Goal: Answer question/provide support: Share knowledge or assist other users

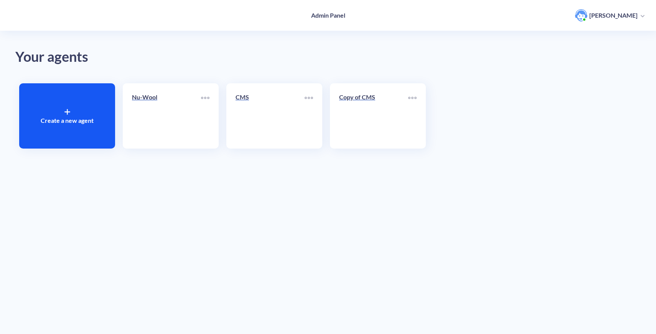
click at [158, 115] on link "Nu-Wool" at bounding box center [166, 115] width 69 height 47
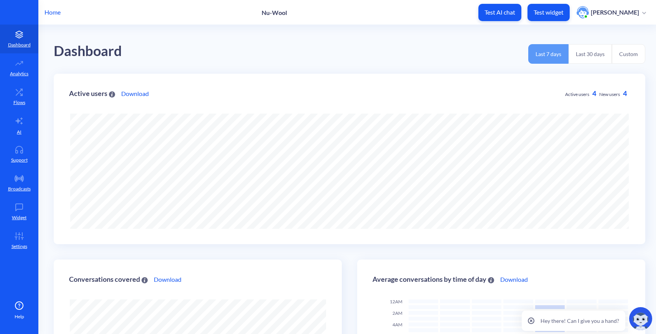
scroll to position [334, 656]
click at [24, 133] on link "AI" at bounding box center [19, 125] width 38 height 29
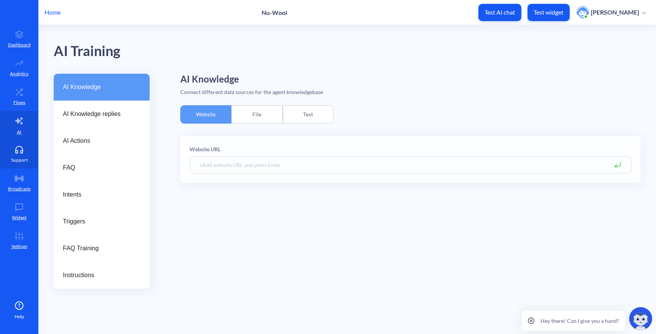
click at [24, 153] on link "Support" at bounding box center [19, 154] width 38 height 29
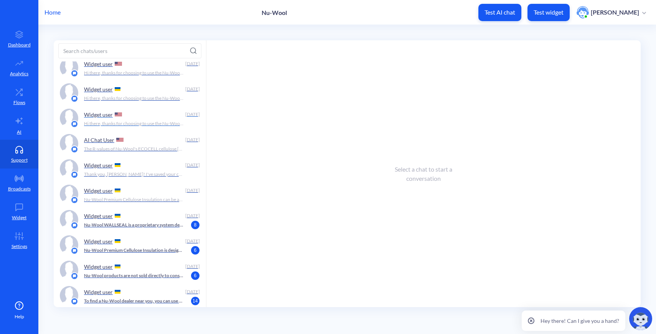
scroll to position [68, 0]
click at [134, 226] on p "Nu-Wool WALLSEAL is a proprietary system designed to install Nu-Wool Premium Ce…" at bounding box center [134, 224] width 100 height 7
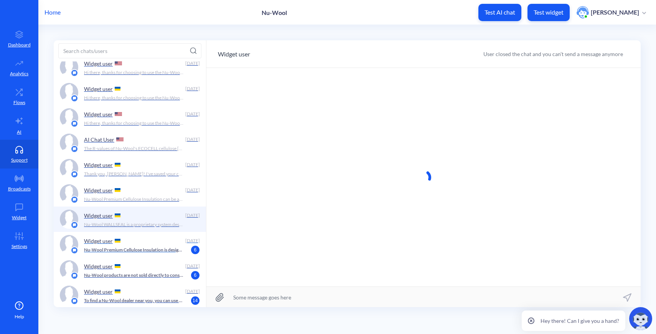
scroll to position [0, 0]
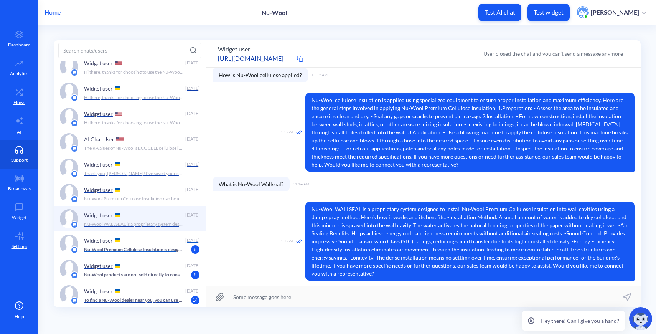
click at [135, 245] on div "Widget user" at bounding box center [133, 240] width 98 height 12
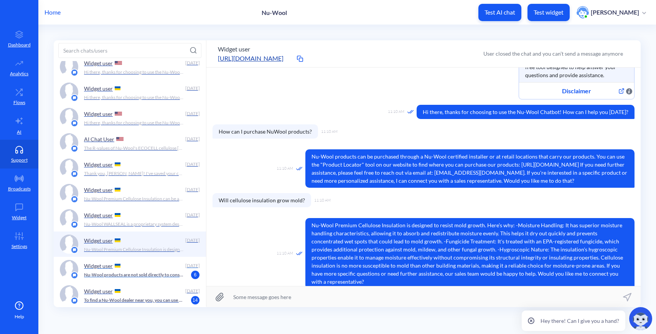
click at [141, 275] on p "Nu-Wool products are not sold directly to consumers. However, you can purchase …" at bounding box center [134, 274] width 100 height 7
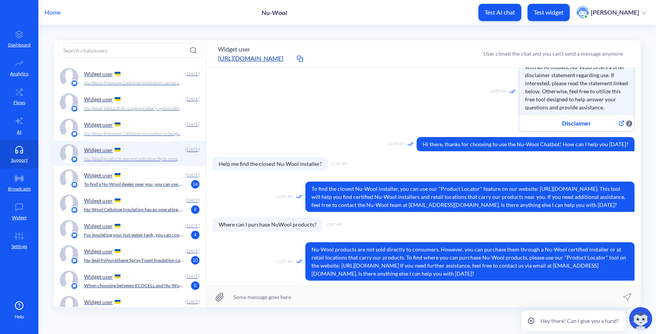
scroll to position [189, 0]
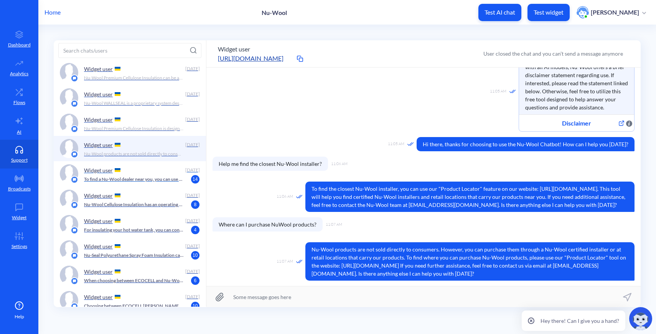
click at [142, 175] on div "Widget user" at bounding box center [133, 170] width 98 height 12
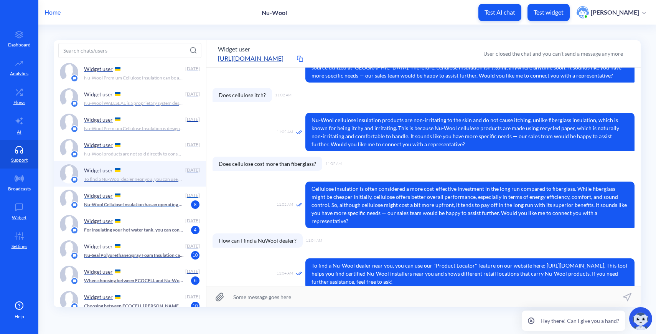
click at [141, 202] on p "Nu-Wool Cellulose Insulation has an operating temperature ceiling of 180 degree…" at bounding box center [134, 204] width 100 height 7
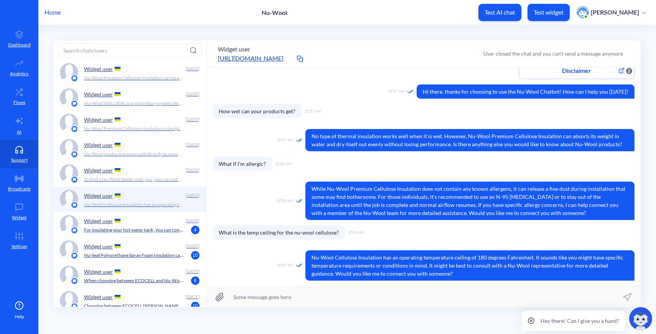
click at [144, 226] on p "For insulating your hot water tank, you can consider using Nu-Wool Premium Cell…" at bounding box center [134, 229] width 100 height 7
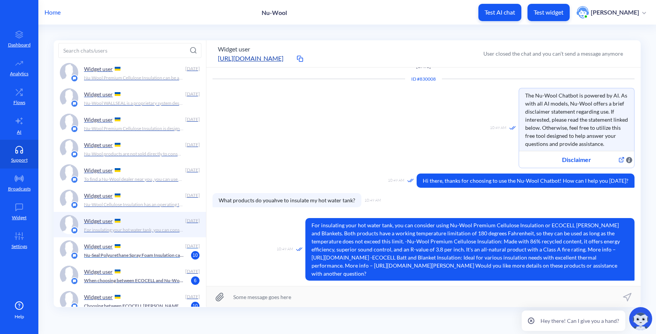
click at [147, 250] on div "Widget user" at bounding box center [133, 246] width 98 height 12
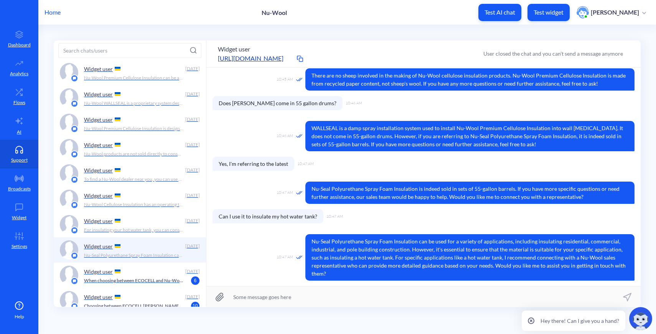
click at [150, 280] on p "When choosing between ECOCELL and Nu-Wool Premium Cellulose Insulation, conside…" at bounding box center [134, 280] width 100 height 7
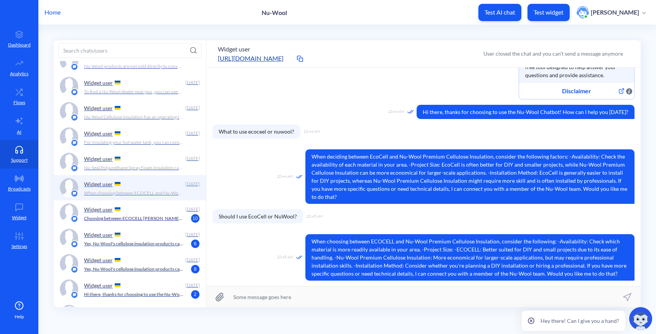
scroll to position [285, 0]
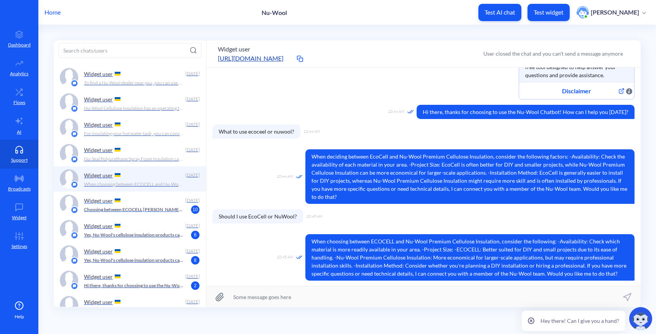
click at [153, 206] on p "Choosing between ECOCELL [PERSON_NAME] and Nu-Wool Premium Cellulose Insulation…" at bounding box center [134, 209] width 100 height 7
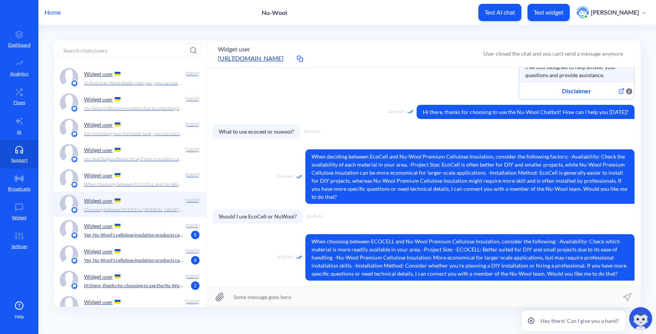
scroll to position [330, 0]
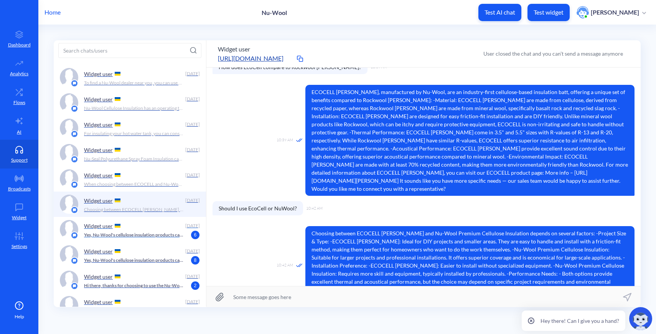
click at [155, 234] on p "Yes, Nu-Wool's cellulose insulation products can be used in metal buildings. Ou…" at bounding box center [134, 234] width 100 height 7
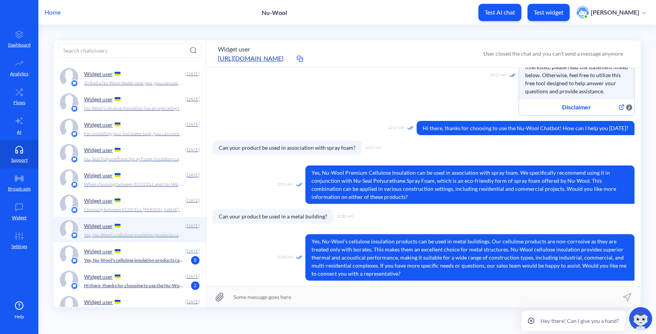
scroll to position [63, 0]
click at [154, 257] on p "Yes, Nu-Wool's cellulose insulation products can indeed be used in metal buildi…" at bounding box center [134, 260] width 100 height 7
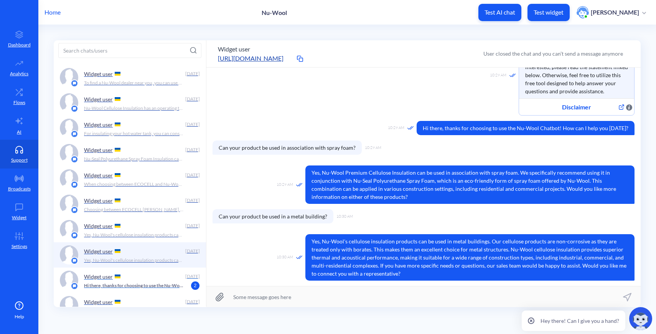
scroll to position [202, 0]
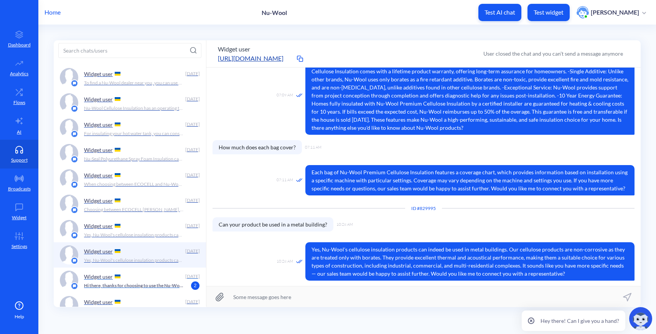
click at [158, 286] on p "Hi there, thanks for choosing to use the Nu-Wool Chatbot! How can I help you [D…" at bounding box center [134, 285] width 100 height 7
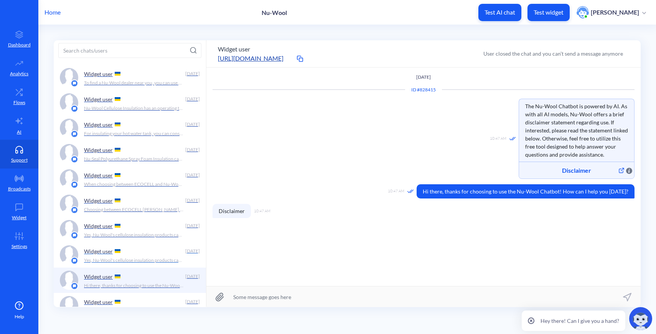
click at [153, 260] on p "Yes, Nu-Wool's cellulose insulation products can indeed be used in metal buildi…" at bounding box center [134, 260] width 100 height 7
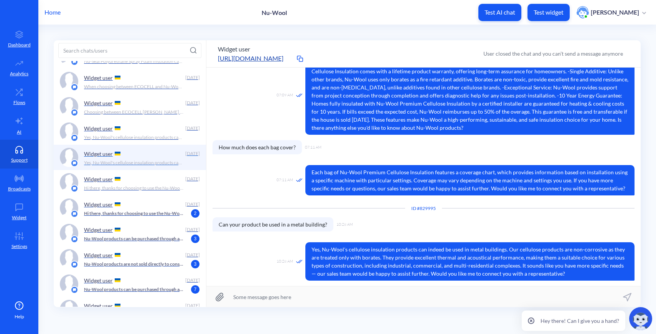
scroll to position [403, 0]
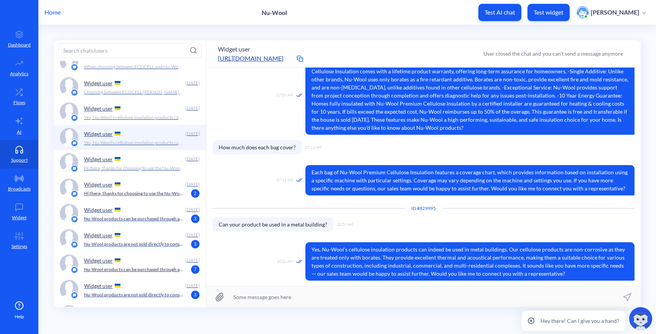
click at [138, 192] on p "Hi there, thanks for choosing to use the Nu-Wool Chatbot! How can I help you [D…" at bounding box center [134, 193] width 100 height 7
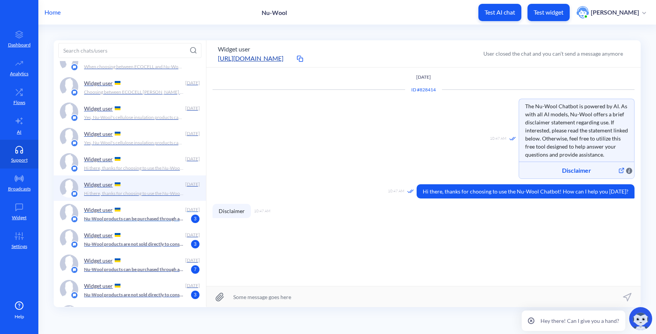
click at [140, 222] on p "Nu-Wool products can be purchased through a Nu-Wool certified installer or at r…" at bounding box center [134, 218] width 100 height 7
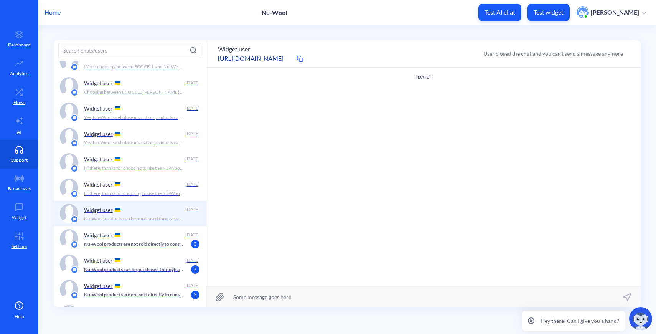
click at [145, 236] on div "Widget user" at bounding box center [133, 235] width 98 height 12
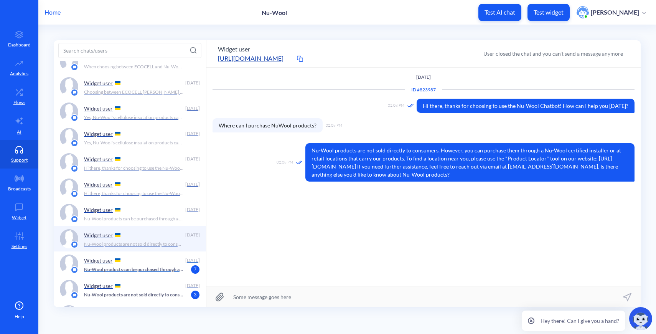
click at [146, 266] on p "Nu-Wool products can be purchased through a Nu-Wool certified installer or at r…" at bounding box center [134, 269] width 100 height 7
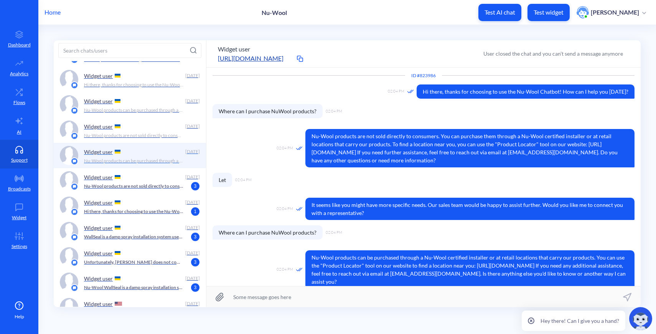
scroll to position [533, 0]
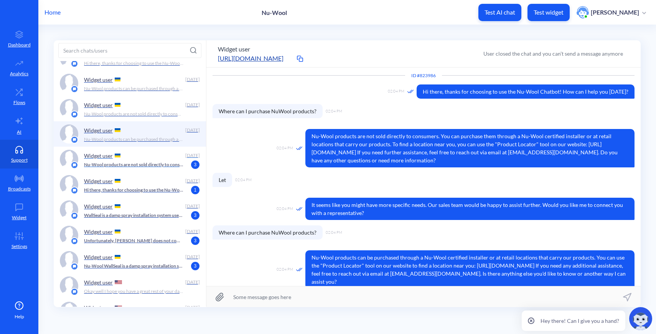
click at [139, 156] on div "Widget user" at bounding box center [133, 156] width 98 height 12
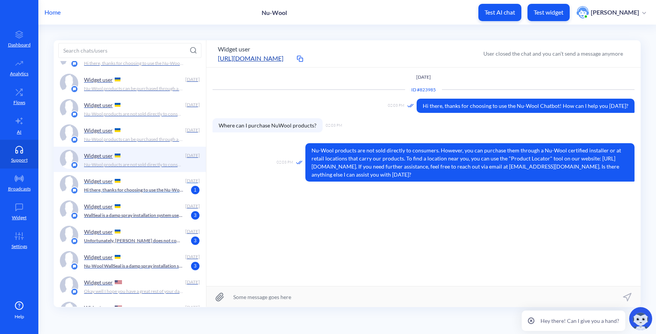
click at [141, 180] on div "Widget user" at bounding box center [133, 181] width 98 height 12
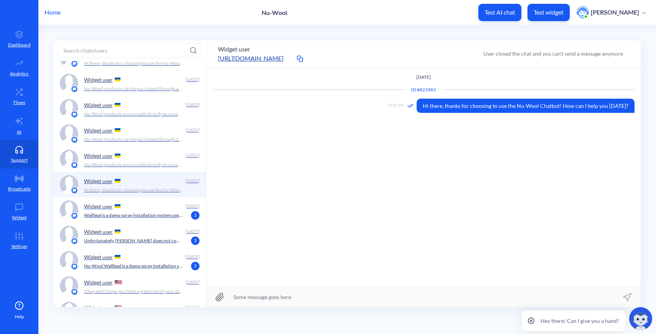
click at [145, 216] on p "WallSeal is a damp spray installation system used to install Nu-Wool Premium Ce…" at bounding box center [134, 215] width 100 height 7
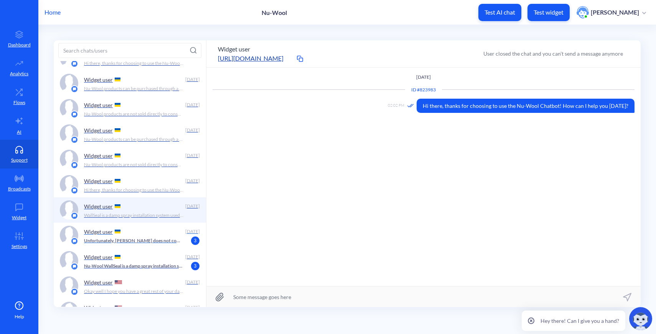
click at [150, 242] on p "Unfortunately, [PERSON_NAME] does not come in 55-gallon drums. WallSeal is a da…" at bounding box center [134, 240] width 100 height 7
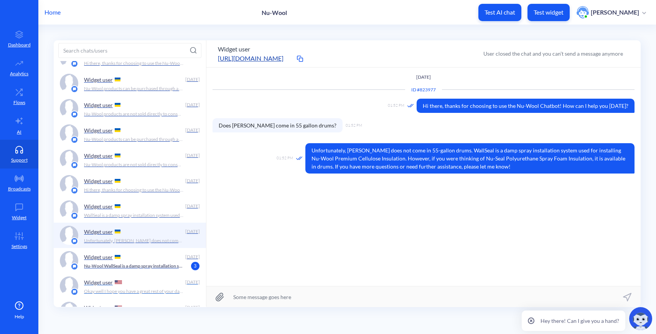
click at [157, 278] on div "Widget user" at bounding box center [133, 282] width 98 height 12
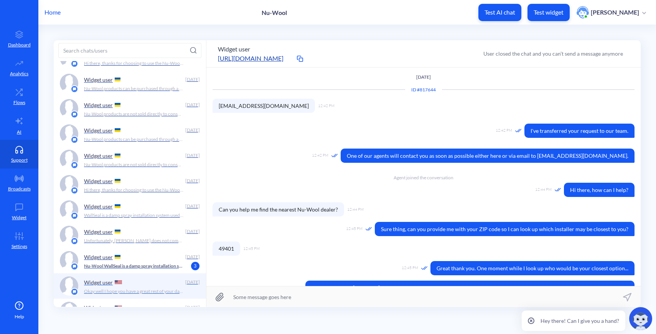
scroll to position [177, 0]
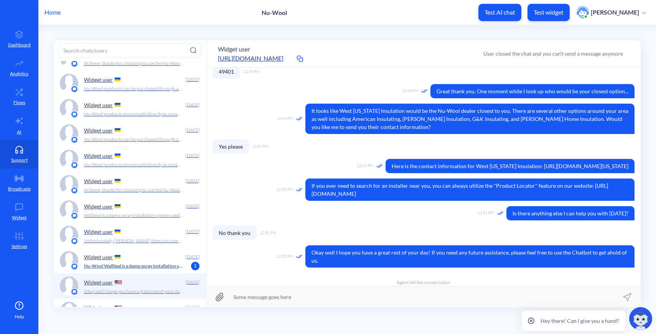
click at [150, 257] on div "Widget user" at bounding box center [133, 257] width 98 height 12
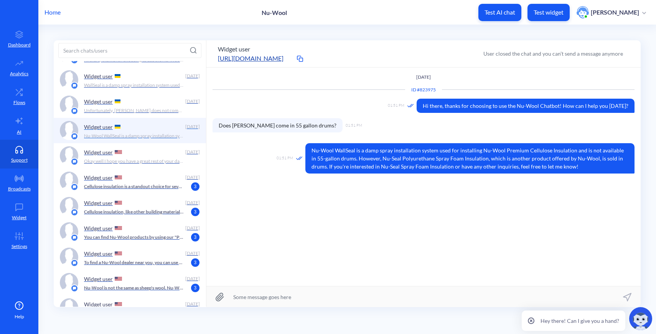
scroll to position [664, 0]
click at [146, 181] on div "Widget user" at bounding box center [133, 176] width 98 height 12
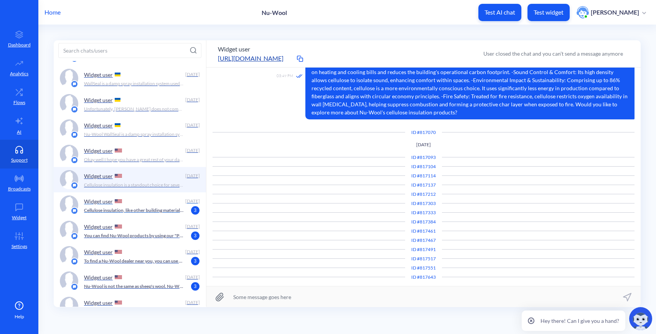
click at [148, 204] on div "Widget user" at bounding box center [133, 201] width 98 height 12
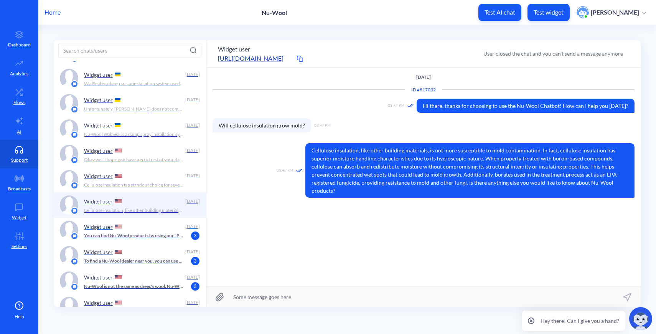
click at [149, 236] on p "You can find Nu-Wool products by using our "Product Locator" feature. This tool…" at bounding box center [134, 235] width 100 height 7
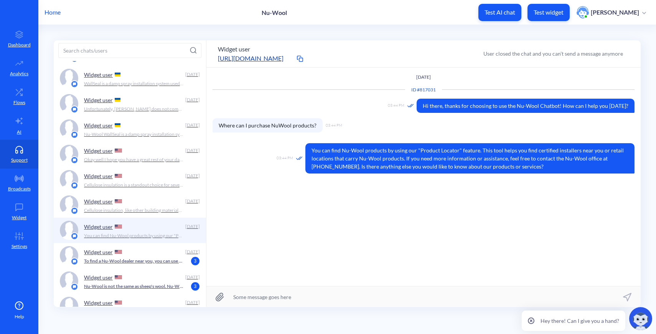
click at [154, 263] on p "To find a Nu-Wool dealer near you, you can use our "Product Locator" feature. T…" at bounding box center [134, 260] width 100 height 7
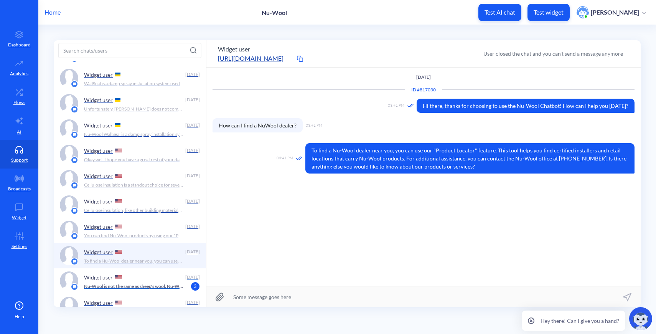
click at [155, 288] on p "Nu-Wool is not the same as sheep's wool. Nu-Wool is a brand of cellulose insula…" at bounding box center [134, 286] width 100 height 7
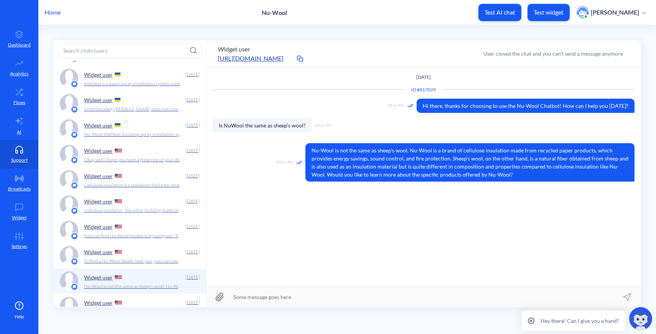
click at [150, 198] on div "Widget user" at bounding box center [133, 201] width 98 height 12
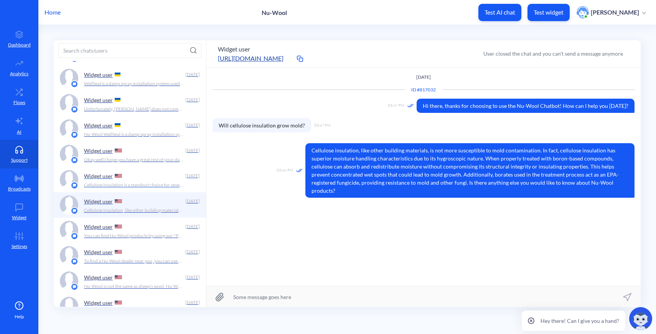
click at [147, 184] on p "Cellulose insulation is a standout choice for several reasons: - Superior Therm…" at bounding box center [134, 184] width 100 height 7
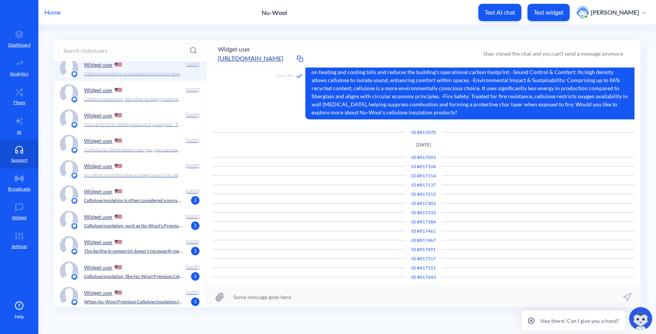
scroll to position [785, 0]
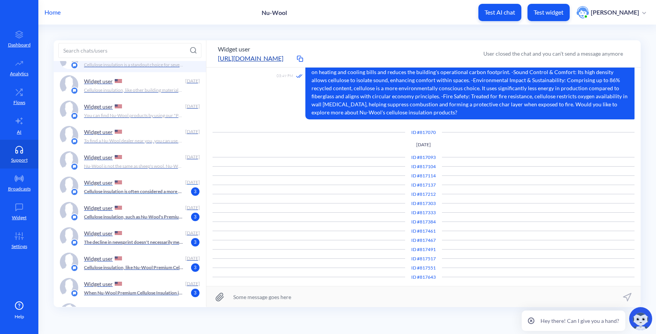
click at [157, 190] on p "Cellulose insulation is often considered a more cost-effective investment in th…" at bounding box center [134, 191] width 100 height 7
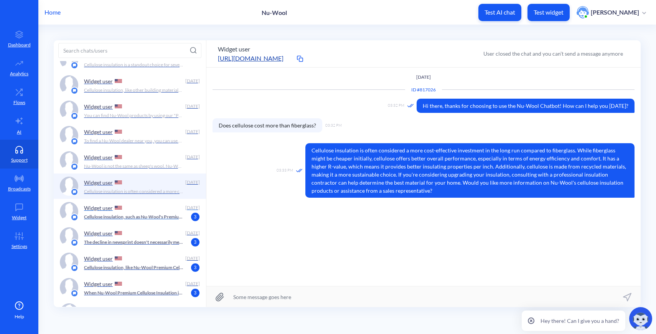
click at [155, 220] on div "Widget user [DATE] Cellulose insulation, such as Nu-Wool's Premium Cellulose In…" at bounding box center [142, 211] width 116 height 19
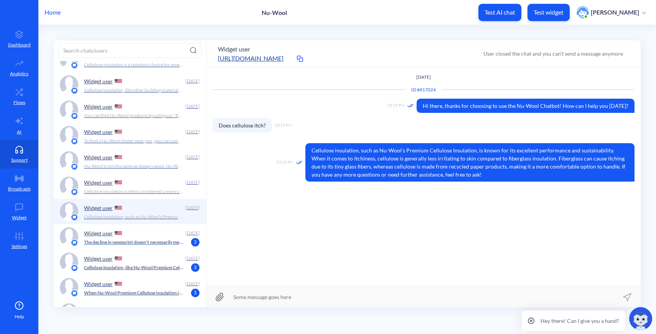
click at [161, 242] on p "The decline in newsprint doesn't necessarily mean cellulose insulation is going…" at bounding box center [134, 242] width 100 height 7
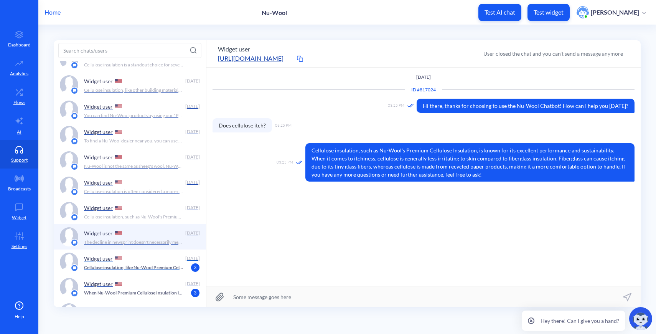
click at [163, 271] on div "Widget user [DATE] Cellulose insulation, like Nu-Wool Premium Cellulose Insulat…" at bounding box center [142, 261] width 116 height 19
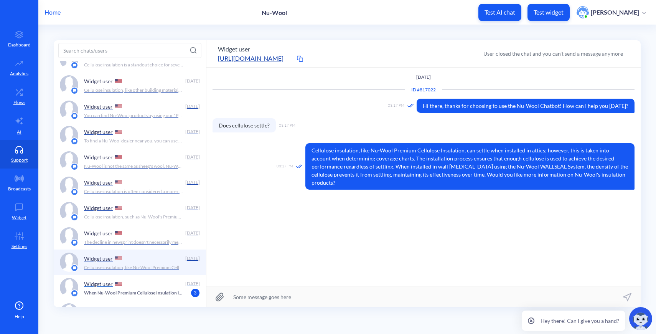
click at [171, 298] on div "Widget user [DATE] When Nu-Wool Premium Cellulose Insulation is sprayed in usin…" at bounding box center [130, 287] width 152 height 25
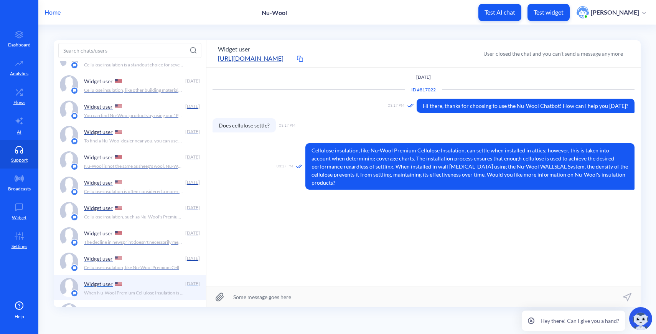
scroll to position [823, 0]
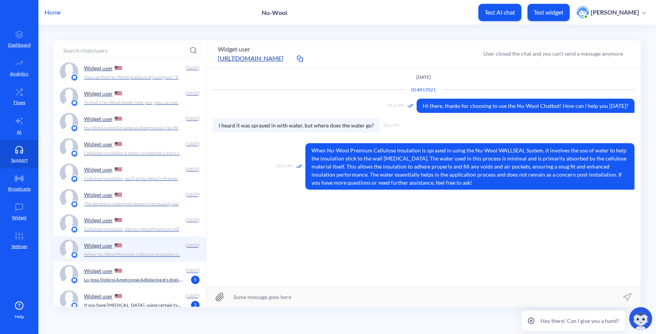
click at [168, 282] on p at bounding box center [134, 279] width 100 height 7
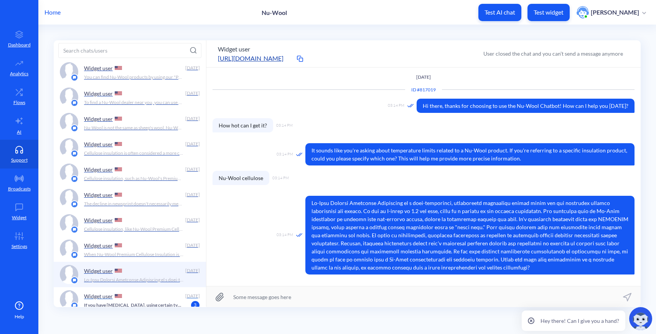
click at [163, 301] on div "Widget user" at bounding box center [133, 296] width 98 height 12
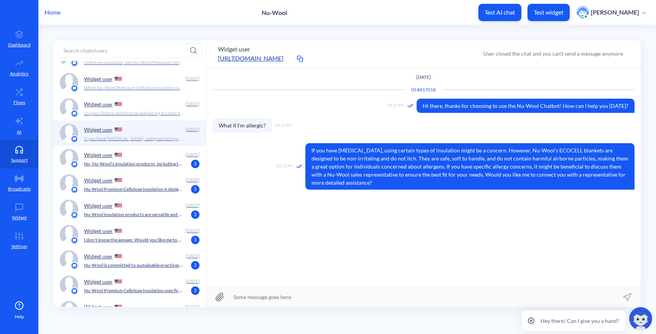
scroll to position [1048, 0]
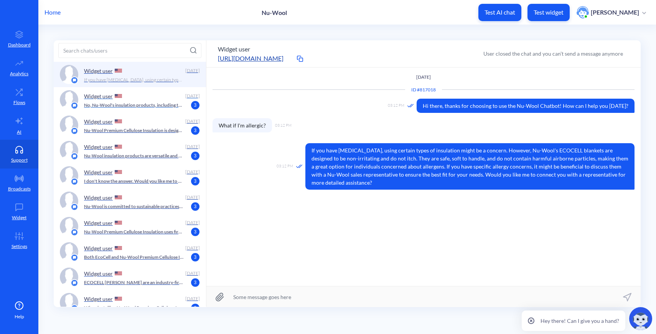
click at [132, 109] on div "Widget user [DATE] No, Nu-Wool's insulation products, including the Premium Cel…" at bounding box center [130, 99] width 152 height 25
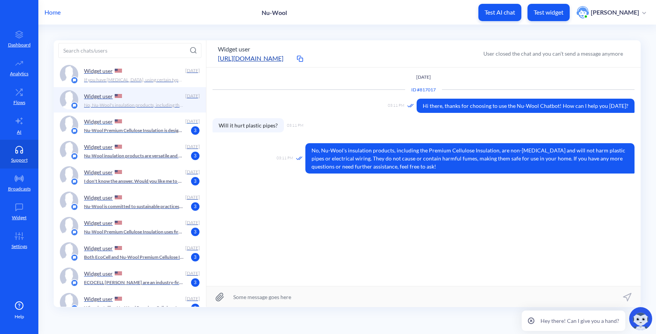
click at [134, 125] on div "Widget user" at bounding box center [133, 121] width 98 height 12
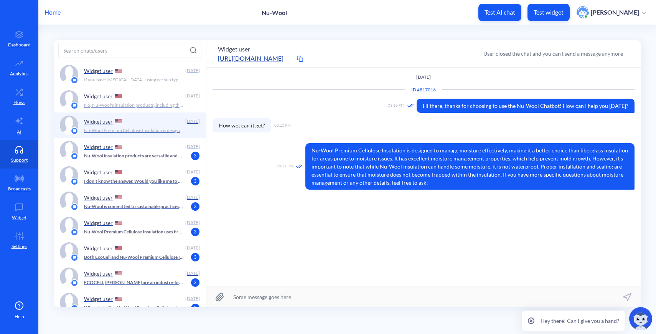
click at [134, 158] on p "Nu-Wool insulation products are versatile and can be used in various applicatio…" at bounding box center [134, 155] width 100 height 7
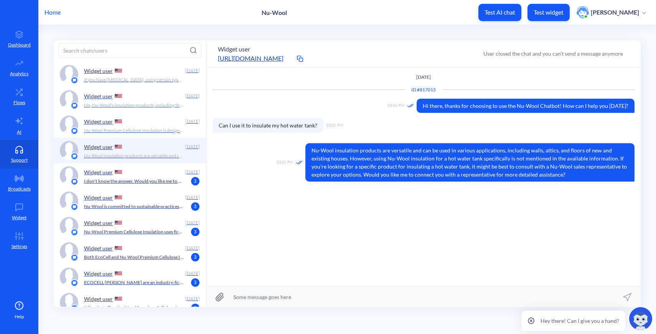
click at [134, 107] on p "No, Nu-Wool's insulation products, including the Premium Cellulose Insulation, …" at bounding box center [134, 105] width 100 height 7
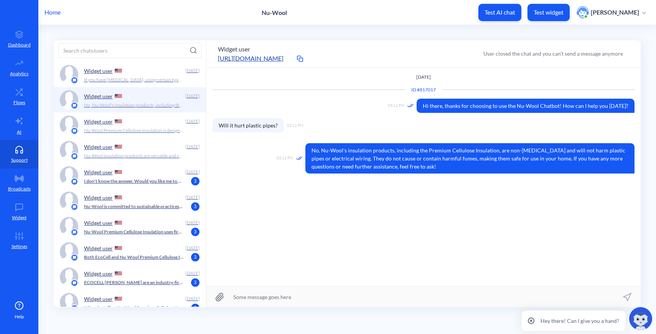
click at [135, 113] on div "Widget user [DATE] Nu-Wool Premium Cellulose Insulation is designed to manage m…" at bounding box center [130, 124] width 152 height 25
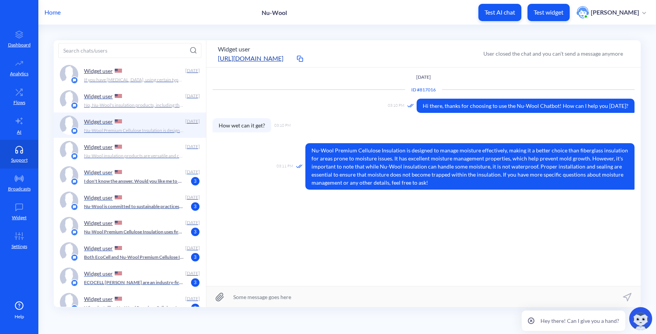
click at [141, 177] on div "Widget user" at bounding box center [133, 172] width 98 height 12
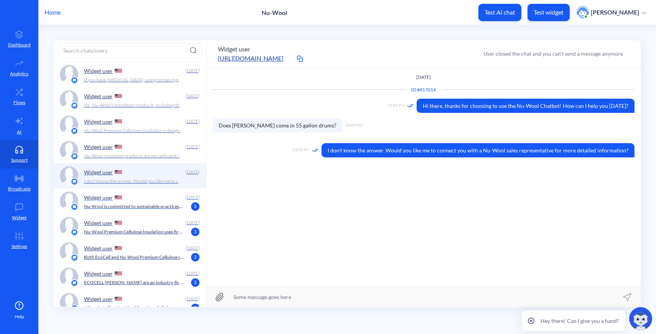
click at [143, 211] on div "Widget user [DATE] Nu-Wool is committed to sustainable practices, and sheep are…" at bounding box center [130, 200] width 152 height 25
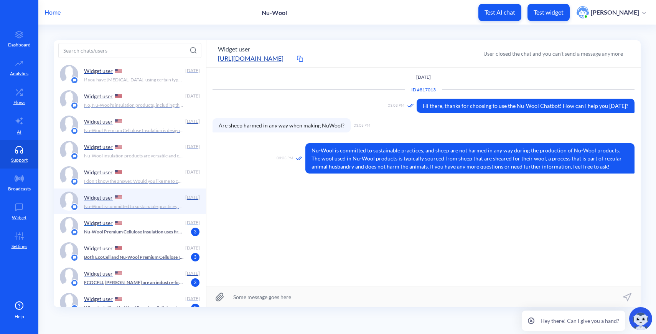
click at [145, 234] on p "Nu-Wool Premium Cellulose Insulation uses fire retardants that are designed to …" at bounding box center [134, 231] width 100 height 7
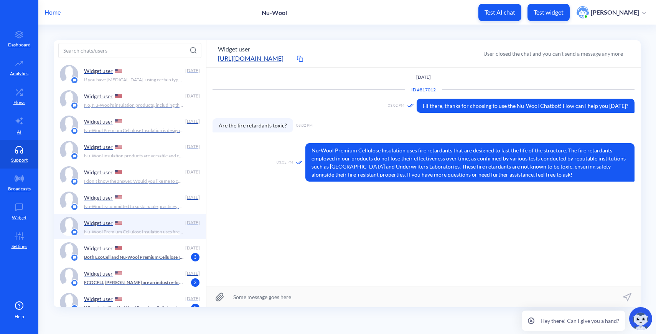
click at [147, 260] on p "Both EcoCell and Nu-Wool Premium Cellulose Insulation offer excellent insulatio…" at bounding box center [134, 257] width 100 height 7
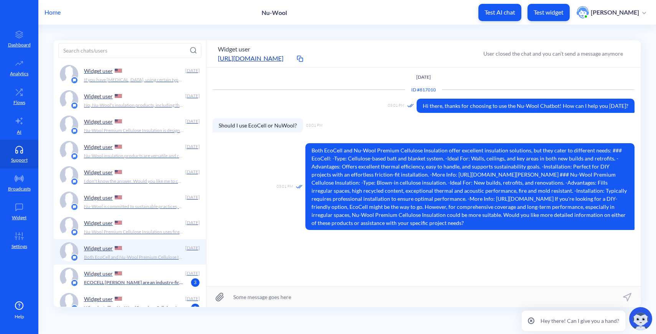
click at [148, 280] on p "ECOCELL [PERSON_NAME] are an industry-first cellulose-based insulation product …" at bounding box center [134, 282] width 100 height 7
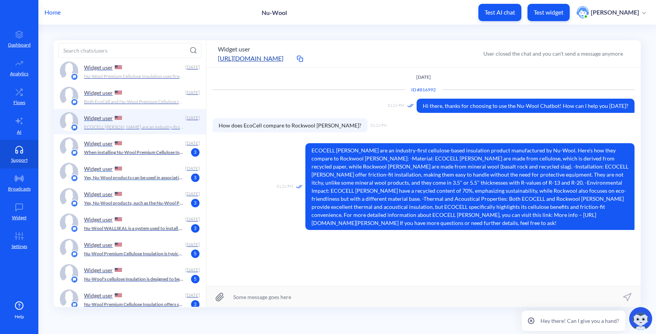
scroll to position [1209, 0]
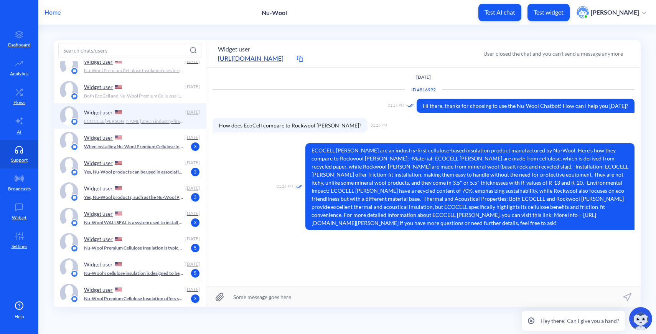
click at [136, 143] on p "When installing Nu-Wool Premium Cellulose Insulation, there are two main method…" at bounding box center [134, 146] width 100 height 7
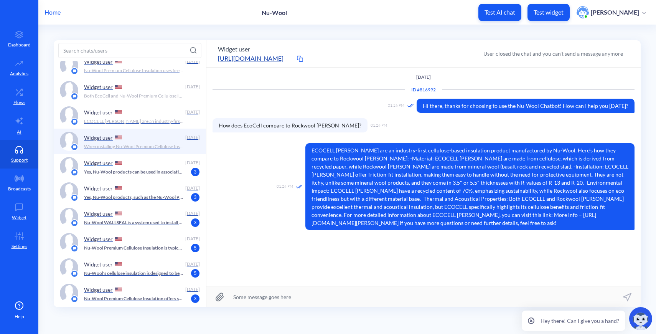
click at [139, 167] on div "Widget user" at bounding box center [133, 163] width 98 height 12
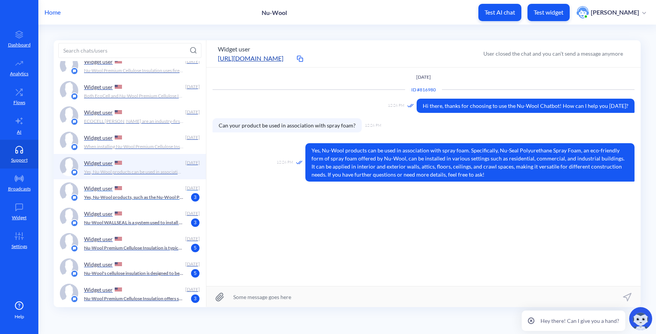
click at [149, 202] on div "Widget user [DATE] Yes, Nu-Wool products, such as the Nu-Wool Premium Cellulose…" at bounding box center [130, 191] width 152 height 25
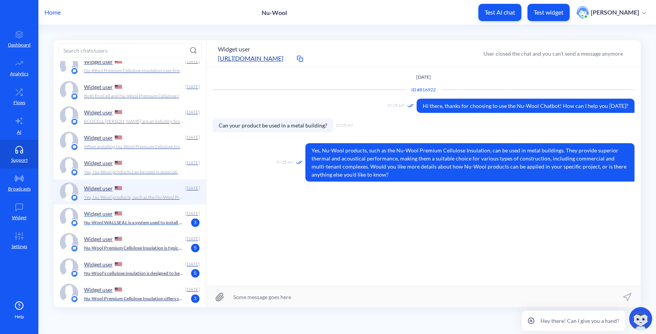
click at [155, 224] on p "Nu-Wool WALLSEAL is a system used to install Nu-Wool Premium Cellulose Insulati…" at bounding box center [134, 222] width 100 height 7
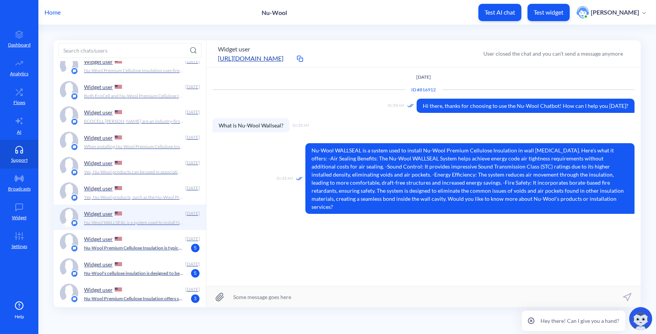
click at [159, 246] on p "Nu-Wool Premium Cellulose Insulation is typically applied using two main method…" at bounding box center [134, 247] width 100 height 7
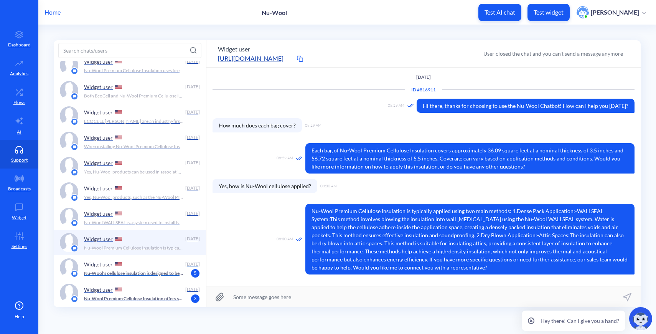
click at [156, 275] on p "Nu-Wool's cellulose insulation is designed to be easy to install, making it a p…" at bounding box center [134, 273] width 100 height 7
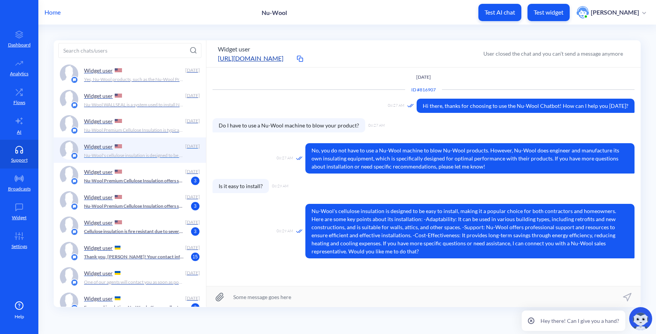
scroll to position [1329, 0]
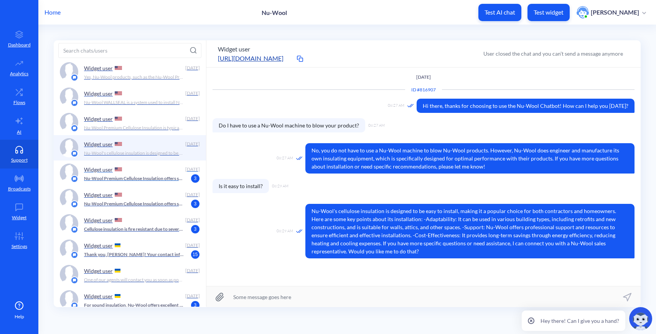
click at [149, 181] on p "Nu-Wool Premium Cellulose Insulation offers several advantages compared to othe…" at bounding box center [134, 178] width 100 height 7
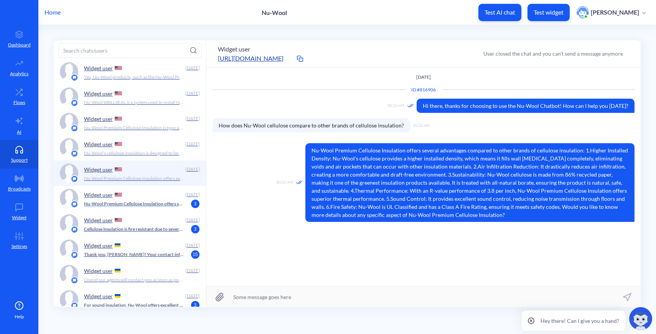
click at [151, 197] on div "Widget user" at bounding box center [133, 195] width 98 height 12
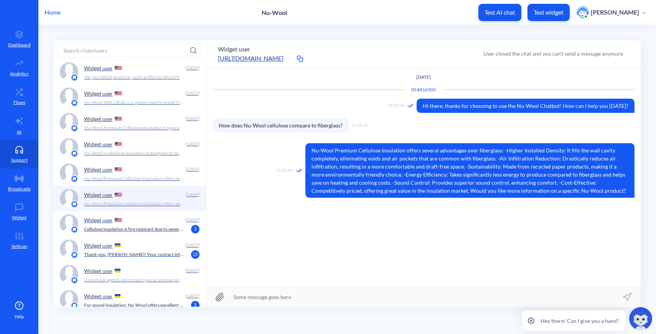
click at [153, 231] on p "Cellulose insulation is fire resistant due to several key factors: 1. Dense Str…" at bounding box center [134, 229] width 100 height 7
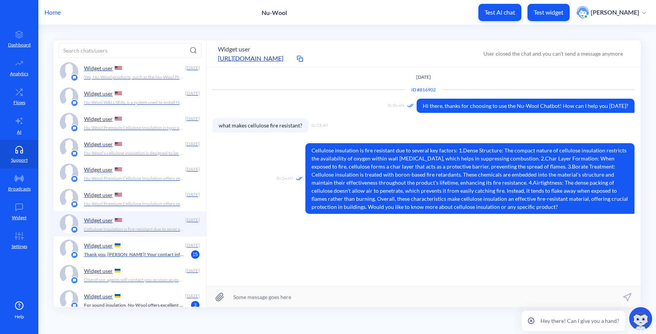
click at [158, 253] on p "Thank you, [PERSON_NAME]! Your contact information has been successfully saved,…" at bounding box center [134, 254] width 100 height 7
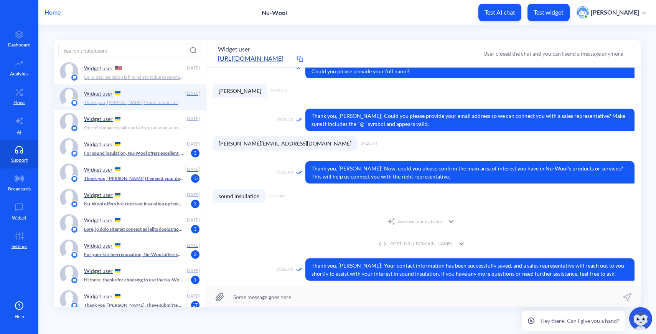
scroll to position [1528, 0]
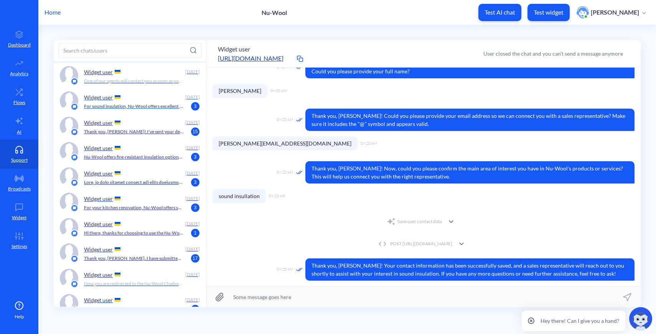
click at [147, 104] on p "For sound insulation, Nu-Wool offers excellent solutions to help reduce noise a…" at bounding box center [134, 106] width 100 height 7
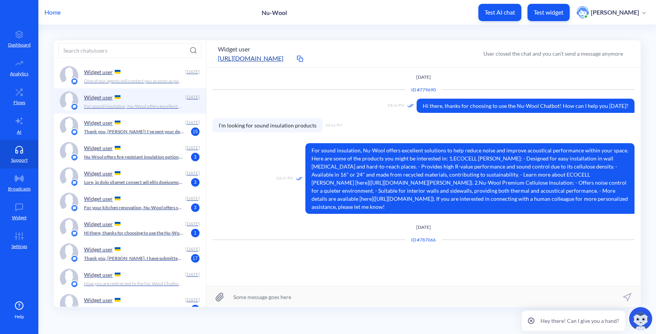
click at [148, 122] on div "Widget user" at bounding box center [133, 123] width 98 height 12
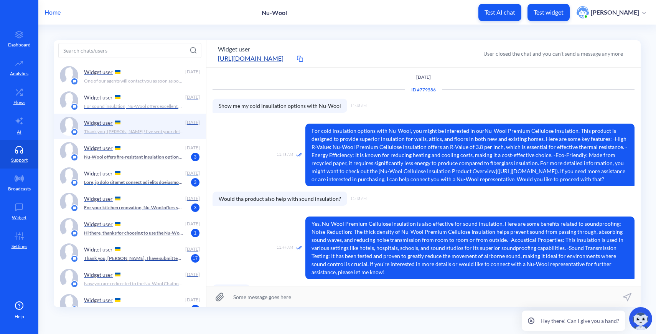
click at [152, 168] on div "Widget user" at bounding box center [133, 173] width 98 height 12
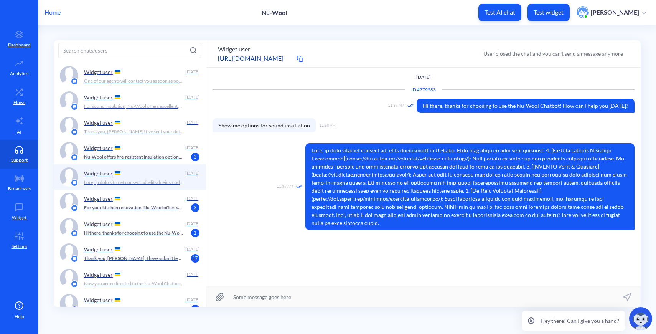
click at [154, 158] on p "Nu-Wool offers fire-resistant insulation options that are designed to slow or s…" at bounding box center [134, 156] width 100 height 7
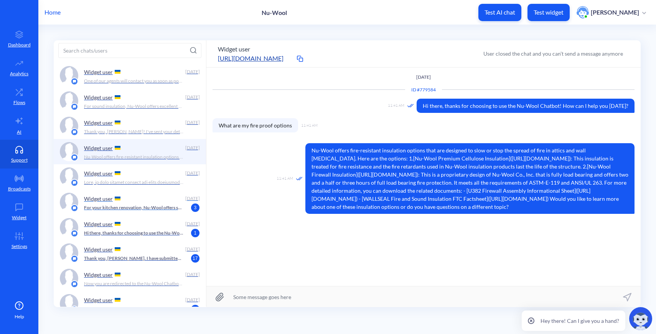
click at [156, 213] on div "Widget user [DATE] For your kitchen renovation, Nu-Wool offers several options …" at bounding box center [130, 202] width 152 height 25
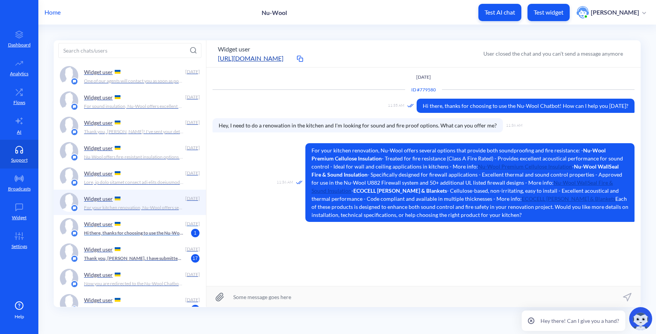
click at [162, 235] on p "Hi there, thanks for choosing to use the Nu-Wool Chatbot! How can I help you [D…" at bounding box center [134, 232] width 100 height 7
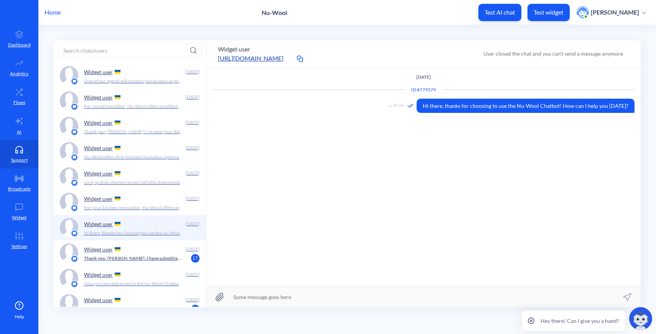
click at [163, 258] on p "Thank you, [PERSON_NAME]. I have submitted your request to connect with a Nu-Wo…" at bounding box center [134, 258] width 100 height 7
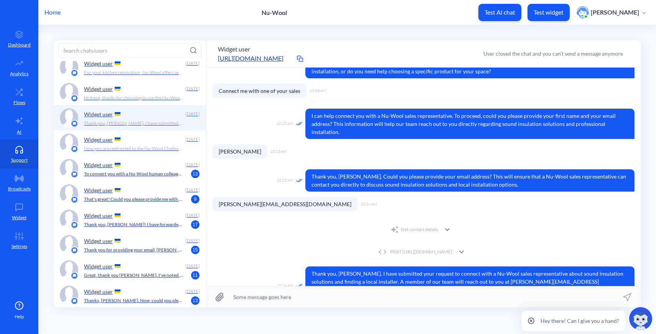
scroll to position [1666, 0]
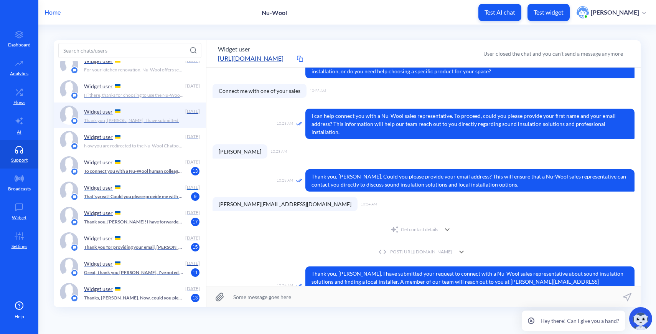
click at [157, 180] on div "Widget user [DATE] That's great! Could you please provide me with your first na…" at bounding box center [130, 190] width 152 height 25
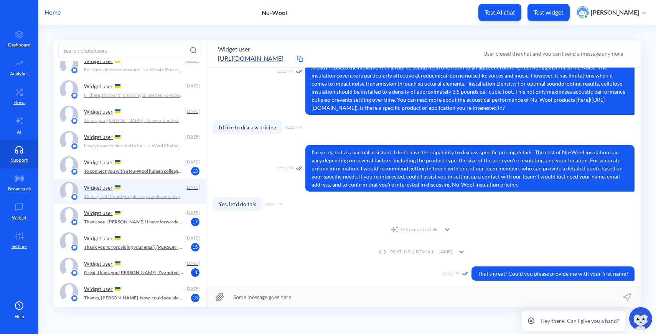
click at [153, 166] on div "Widget user" at bounding box center [133, 162] width 98 height 12
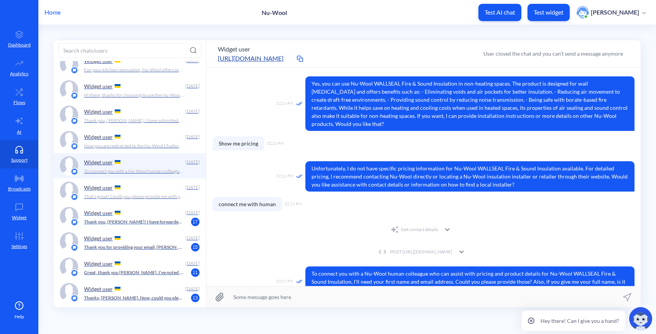
click at [163, 225] on div "Widget user [DATE] Thank you, [PERSON_NAME]! I have forwarded your details to o…" at bounding box center [142, 216] width 116 height 19
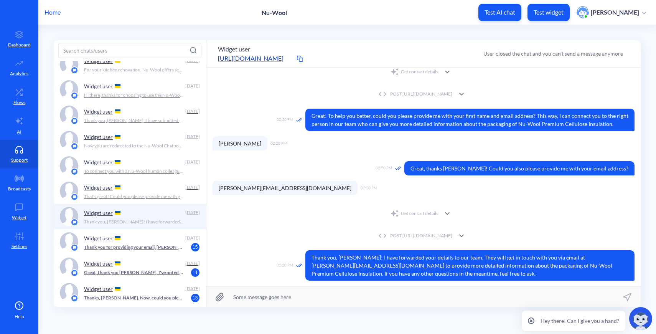
click at [166, 251] on div "Widget user [DATE] Thank you for providing your email, [PERSON_NAME]. A Nu-Wool…" at bounding box center [130, 241] width 152 height 25
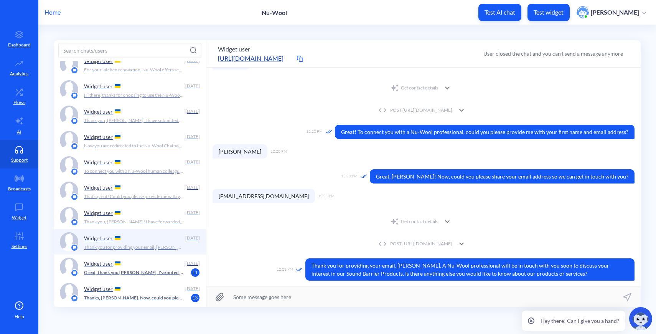
click at [164, 281] on div "Widget user [DATE] Thanks, [PERSON_NAME]. Now, could you please provide me with…" at bounding box center [130, 292] width 152 height 25
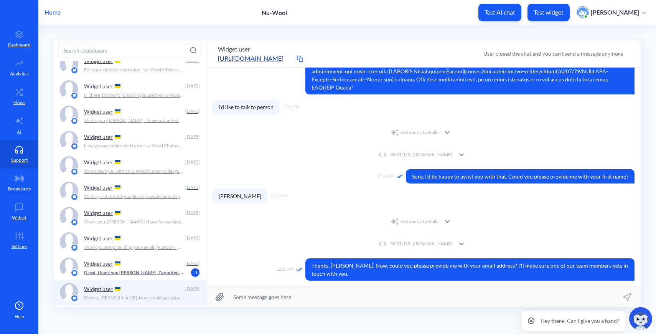
scroll to position [220, 0]
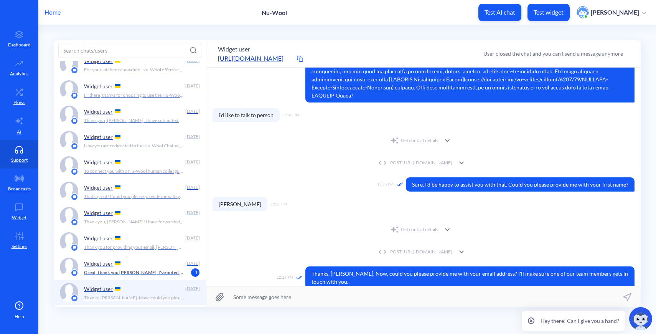
click at [155, 268] on div "Widget user" at bounding box center [133, 263] width 98 height 12
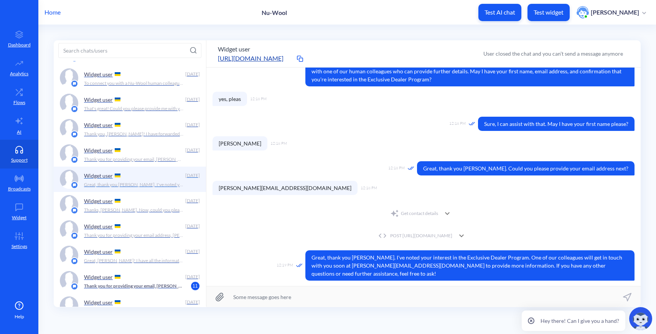
scroll to position [95, 0]
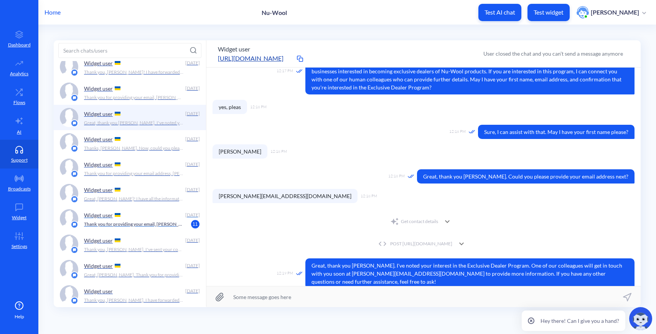
click at [141, 221] on p "Thank you for providing your email, [PERSON_NAME]. I will now connect you with …" at bounding box center [134, 224] width 100 height 7
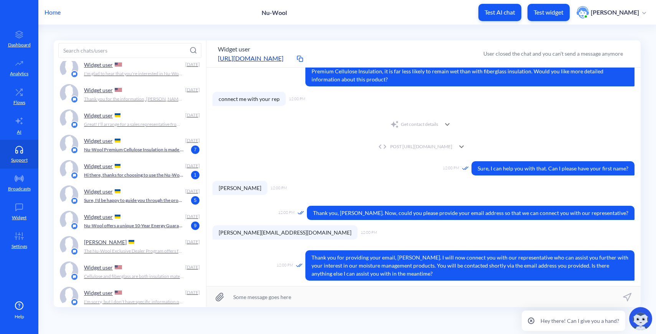
click at [132, 142] on div "Widget user" at bounding box center [133, 141] width 98 height 12
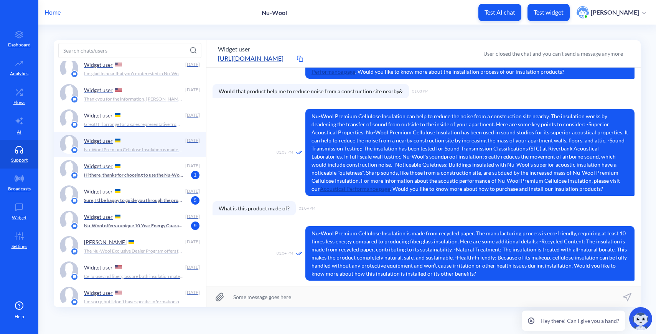
click at [142, 173] on p "Hi there, thanks for choosing to use the Nu-Wool Chatbot! How can I help you [D…" at bounding box center [134, 174] width 100 height 7
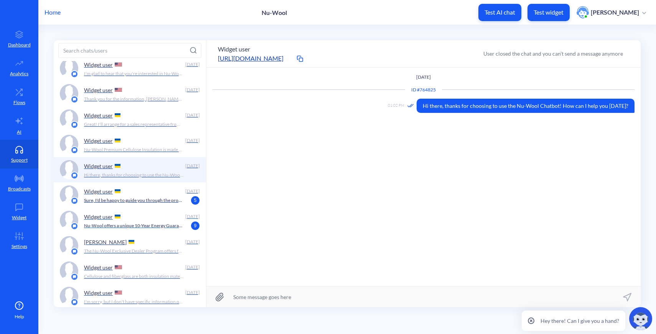
click at [149, 208] on div "Widget user [DATE] Nu-Wool offers a unique 10-Year Energy Guarantee Program on …" at bounding box center [130, 220] width 152 height 25
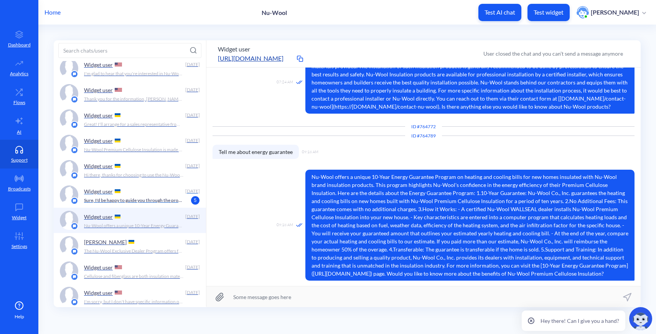
click at [144, 186] on div "Widget user" at bounding box center [133, 191] width 98 height 12
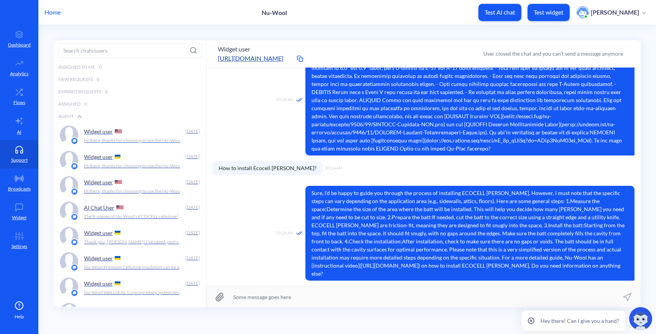
click at [126, 141] on p "Hi there, thanks for choosing to use the Nu-Wool Chatbot! How can I help you [D…" at bounding box center [134, 140] width 100 height 7
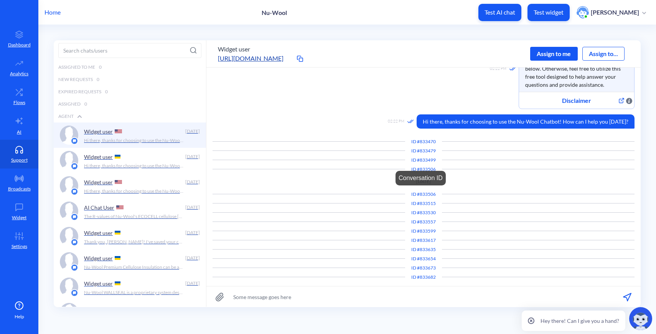
click at [433, 193] on div "ID # 833506" at bounding box center [423, 194] width 37 height 7
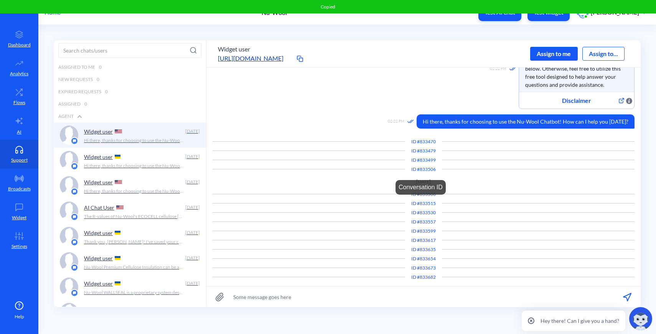
click at [427, 202] on div "ID # 833515" at bounding box center [423, 203] width 37 height 7
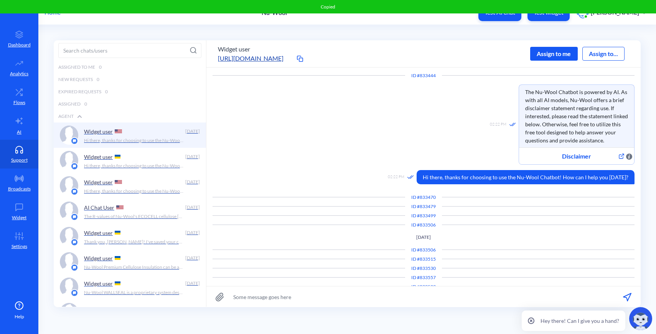
scroll to position [70, 0]
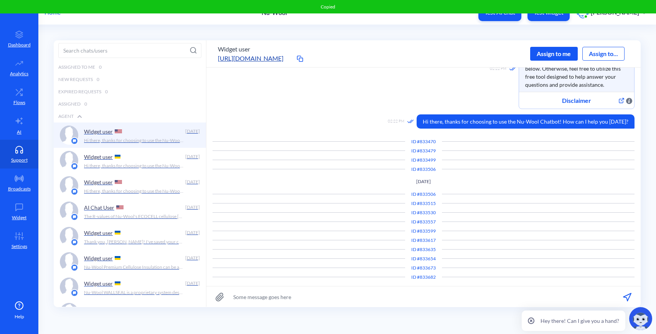
click at [57, 15] on p "Home" at bounding box center [53, 12] width 16 height 9
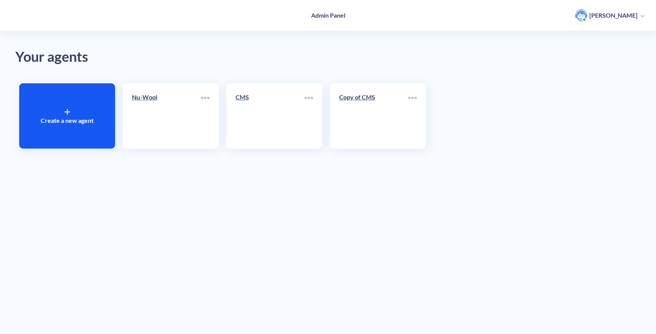
click at [256, 111] on link "CMS" at bounding box center [270, 115] width 69 height 47
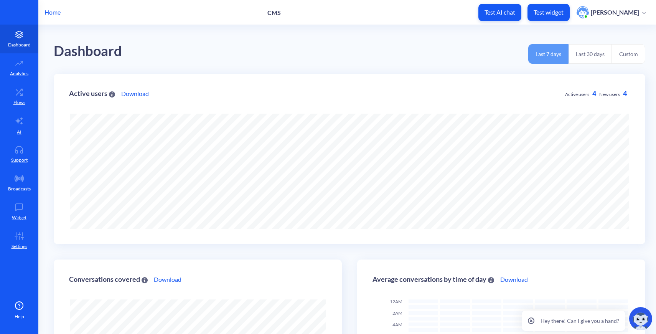
scroll to position [334, 656]
click at [23, 160] on p "Support" at bounding box center [19, 160] width 16 height 7
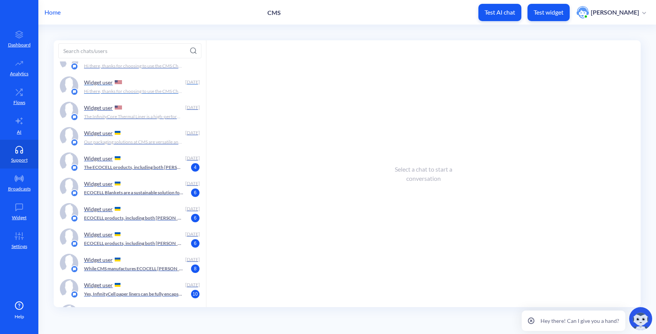
scroll to position [162, 0]
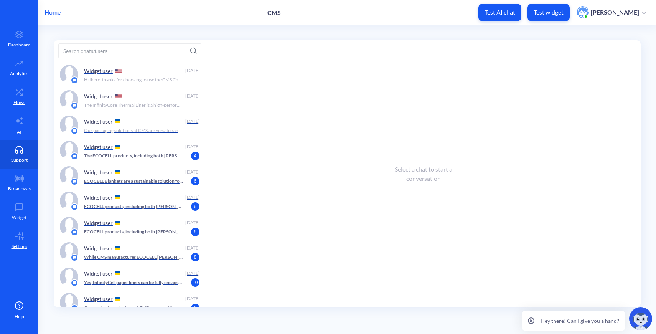
click at [125, 146] on div "Widget user" at bounding box center [133, 147] width 98 height 12
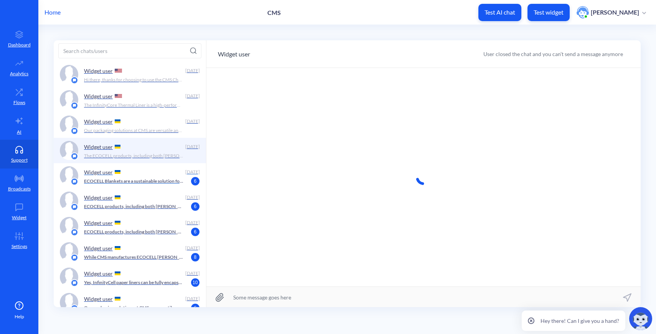
scroll to position [0, 0]
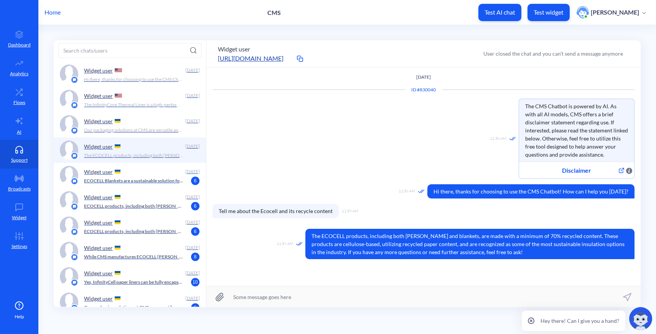
click at [129, 186] on div "Widget user [DATE] ECOCELL Blankets are a sustainable solution for building ins…" at bounding box center [130, 175] width 152 height 25
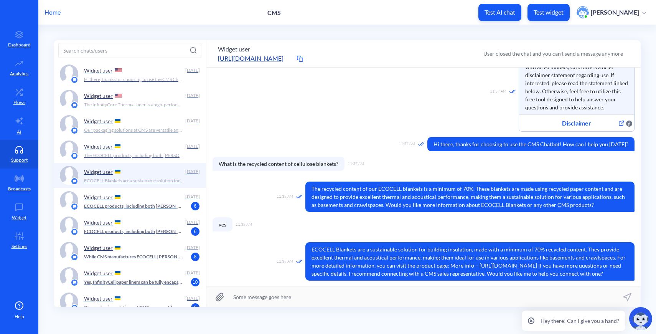
click at [135, 205] on p "ECOCELL products, including both [PERSON_NAME] and blankets, are made from cell…" at bounding box center [134, 206] width 100 height 7
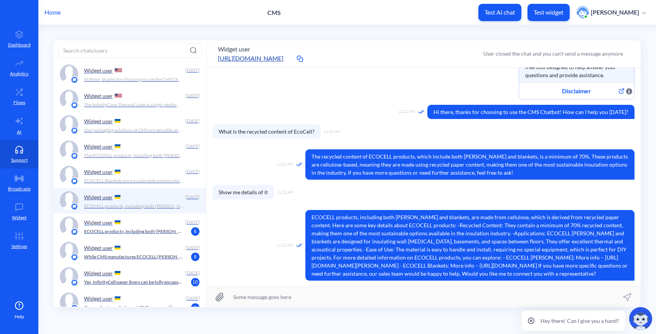
click at [143, 231] on p "ECOCELL products, including both [PERSON_NAME] and blankets, are crafted with a…" at bounding box center [134, 231] width 100 height 7
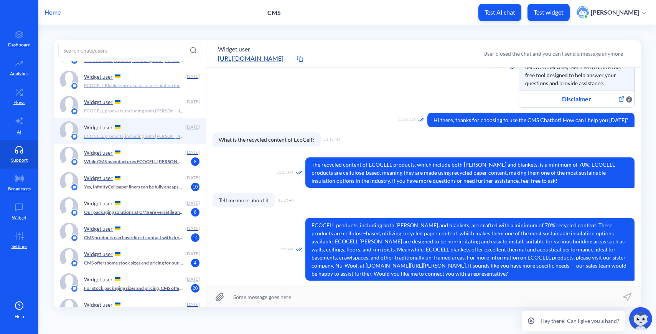
scroll to position [267, 0]
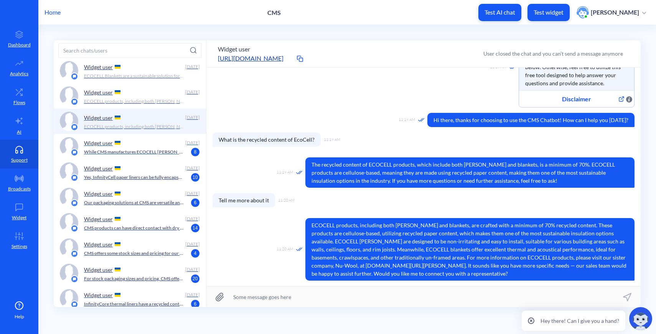
click at [138, 146] on div "Widget user" at bounding box center [133, 143] width 98 height 12
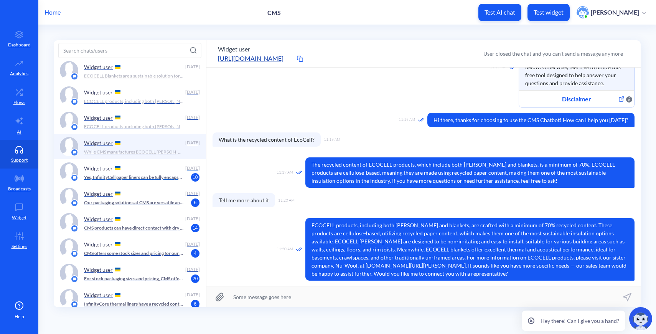
click at [139, 173] on div "Widget user" at bounding box center [133, 168] width 98 height 12
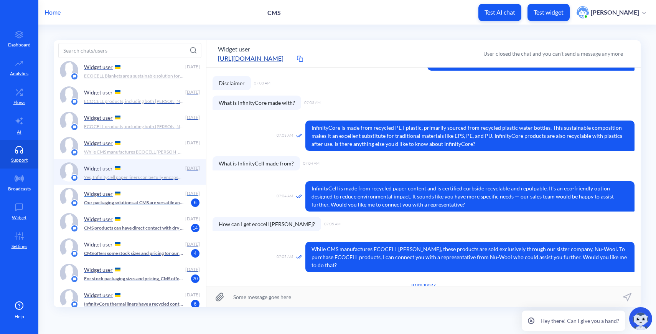
click at [145, 196] on div "Widget user" at bounding box center [133, 194] width 98 height 12
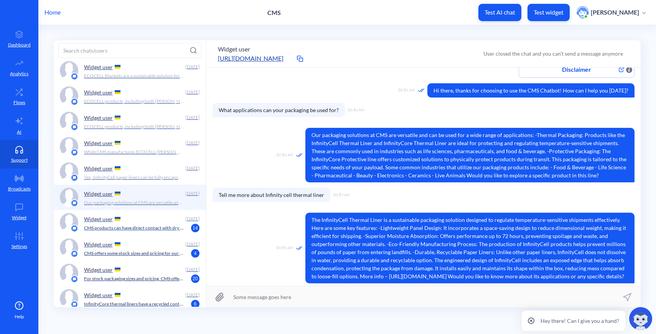
click at [152, 234] on div "Widget user [DATE] CMS products can have direct contact with dry ice. However, …" at bounding box center [130, 222] width 152 height 25
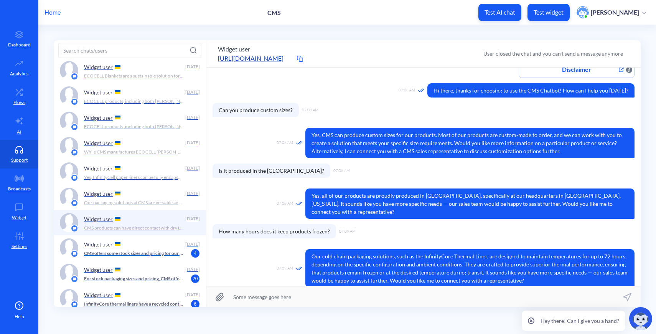
scroll to position [298, 0]
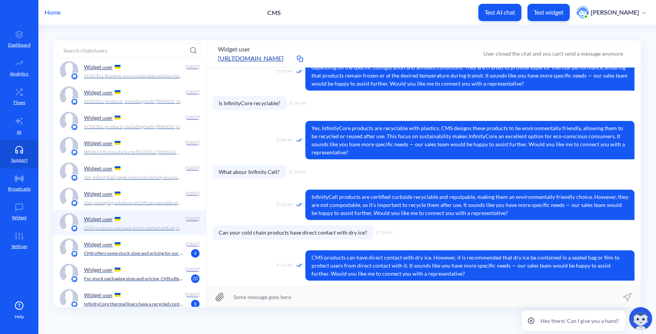
click at [156, 254] on p "CMS offers some stock sizes and pricing for our thermal packaging products: - I…" at bounding box center [134, 253] width 100 height 7
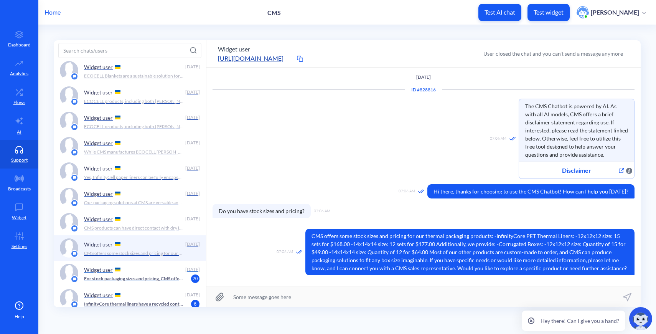
click at [160, 272] on div "Widget user" at bounding box center [133, 270] width 98 height 12
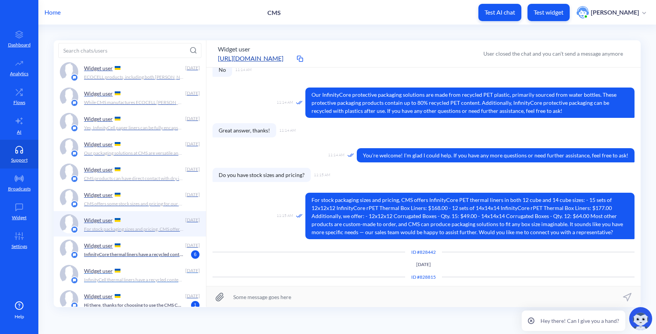
scroll to position [325, 0]
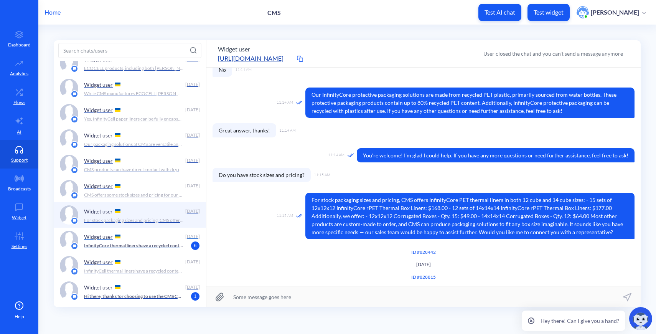
click at [147, 251] on div "Widget user [DATE] InfinityCore thermal liners have a recycled content of 87%. …" at bounding box center [130, 240] width 152 height 25
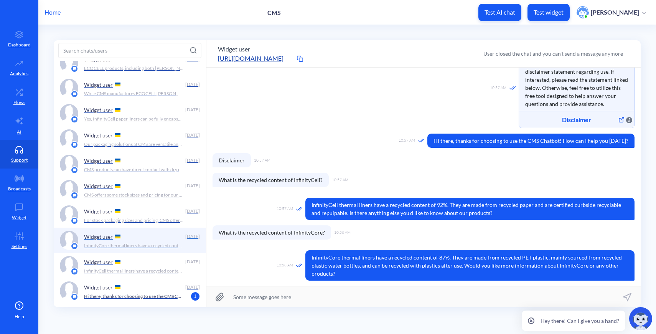
scroll to position [51, 0]
click at [158, 293] on p "Hi there, thanks for choosing to use the CMS Chatbot! How can I help you [DATE]?" at bounding box center [134, 296] width 100 height 7
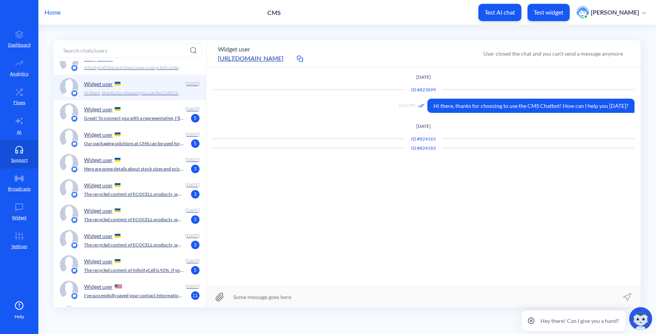
scroll to position [522, 0]
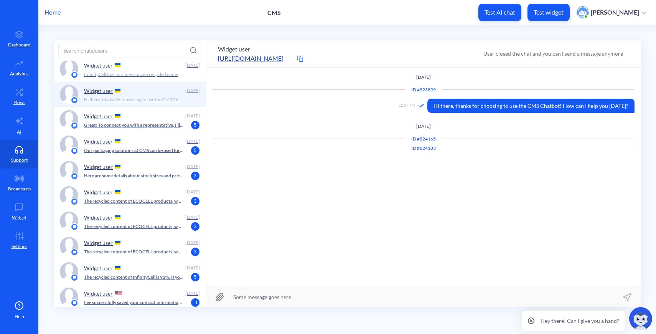
click at [142, 130] on div "Widget user [DATE] Great! To connect you with a representative, I'll need to co…" at bounding box center [130, 119] width 152 height 25
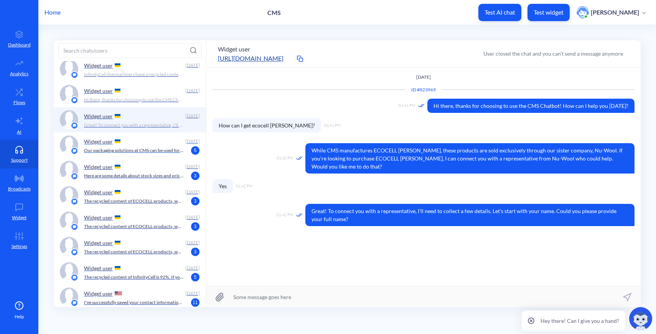
click at [147, 145] on div "Widget user" at bounding box center [133, 141] width 98 height 12
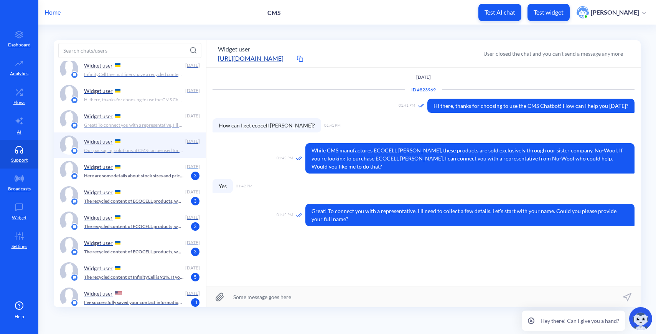
scroll to position [34, 0]
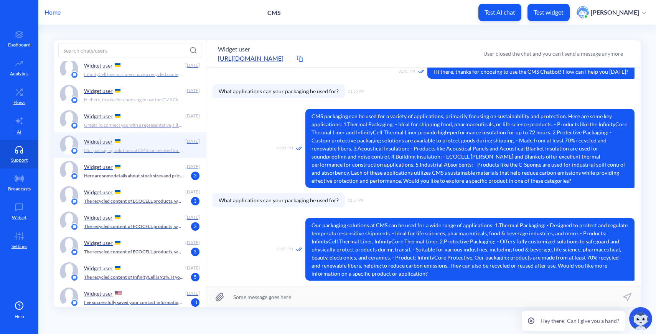
click at [153, 180] on div "Widget user [DATE] Here are some details about stock sizes and pricing for our …" at bounding box center [130, 170] width 152 height 25
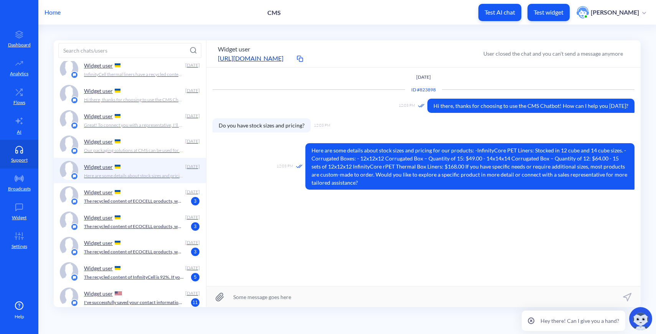
click at [157, 193] on div "Widget user" at bounding box center [133, 192] width 98 height 12
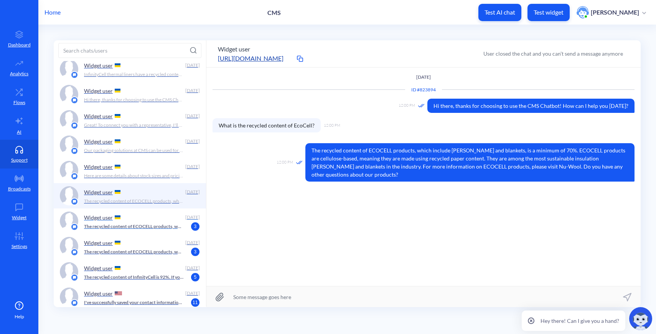
click at [156, 231] on div "Widget user [DATE] The recycled content of ECOCELL products, which include [PER…" at bounding box center [130, 220] width 152 height 25
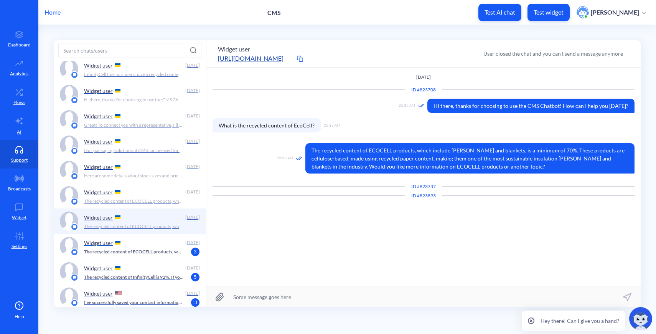
click at [160, 254] on p "The recycled content of ECOCELL products, which include [PERSON_NAME] and blank…" at bounding box center [134, 251] width 100 height 7
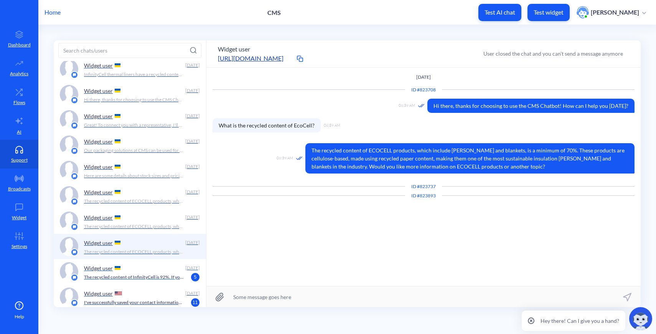
click at [162, 282] on div "Widget user [DATE] The recycled content of InfinityCell is 92%. If you have mor…" at bounding box center [130, 271] width 152 height 25
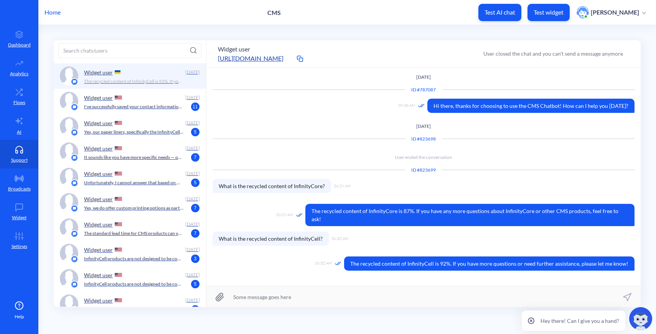
scroll to position [718, 0]
click at [142, 106] on p "I've successfully saved your contact information, [PERSON_NAME]. A CMS sales re…" at bounding box center [134, 106] width 100 height 7
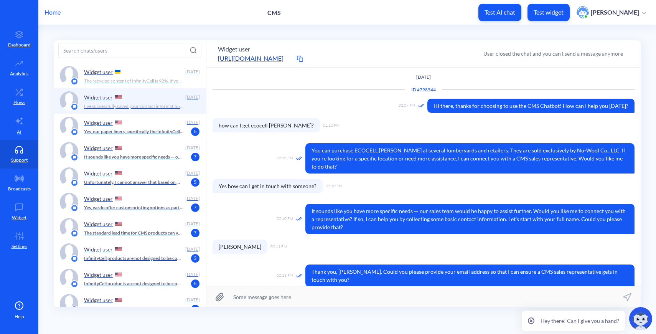
scroll to position [95, 0]
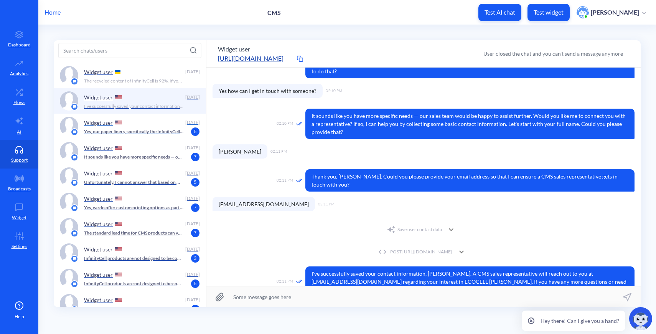
click at [144, 129] on p "Yes, our paper liners, specifically the InfinityCell Thermal Liners, can be ful…" at bounding box center [134, 131] width 100 height 7
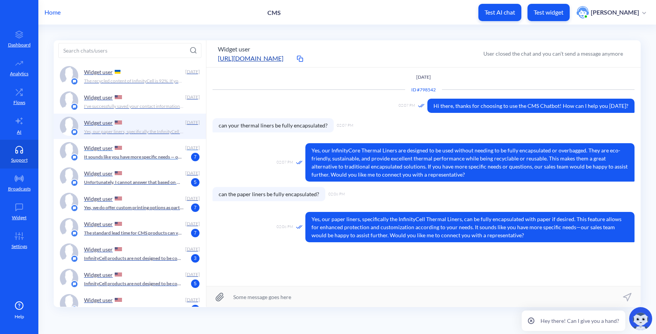
click at [148, 162] on div "Widget user [DATE] It sounds like you have more specific needs — our sales team…" at bounding box center [130, 151] width 152 height 25
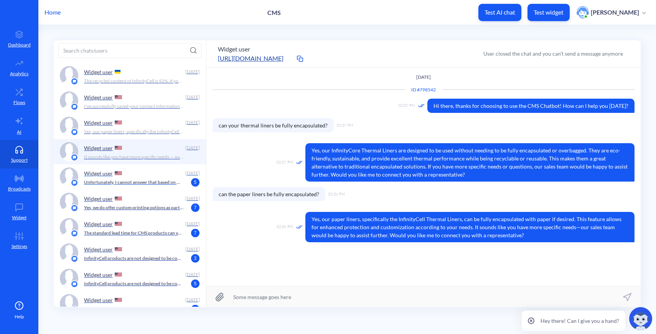
scroll to position [119, 0]
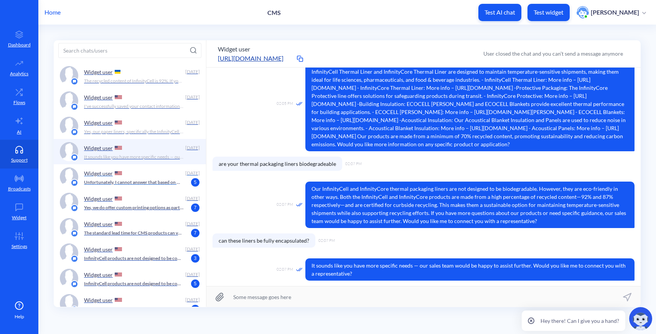
click at [156, 189] on div "Widget user [DATE] Unfortunately, I cannot answer that based on my current info…" at bounding box center [130, 176] width 152 height 25
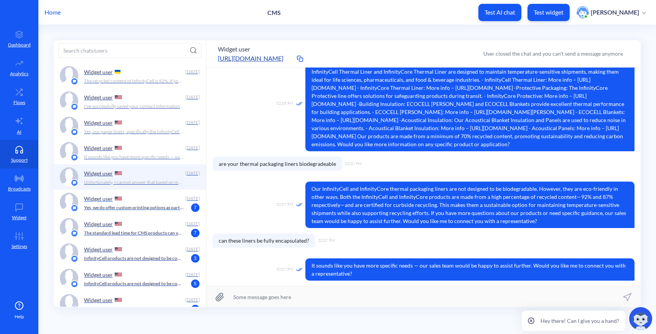
click at [158, 212] on div "Widget user [DATE] Yes, we do offer custom printing options as part of our cust…" at bounding box center [130, 202] width 152 height 25
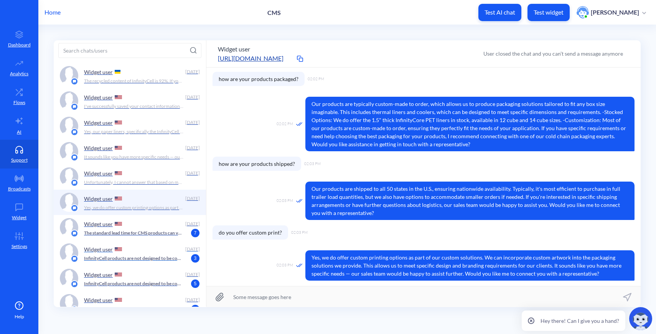
click at [163, 246] on div "Widget user" at bounding box center [133, 249] width 98 height 12
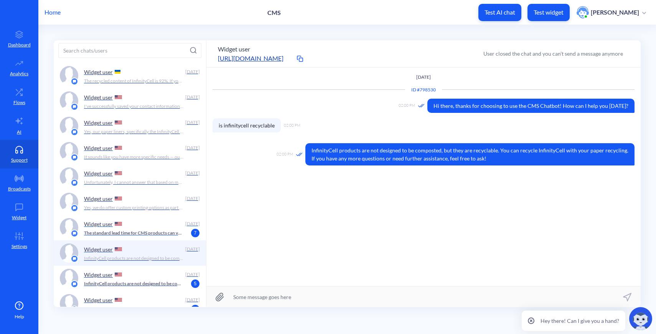
click at [155, 228] on div "Widget user" at bounding box center [133, 224] width 98 height 12
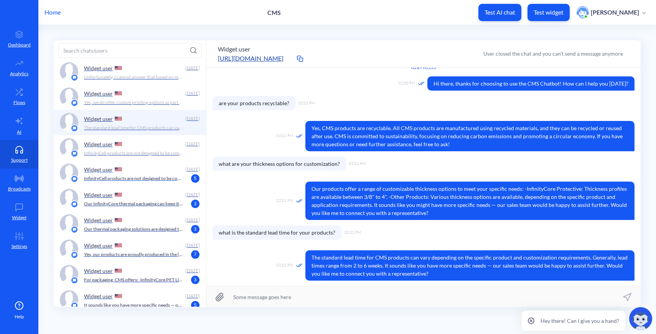
click at [145, 174] on div "Widget user" at bounding box center [133, 169] width 98 height 12
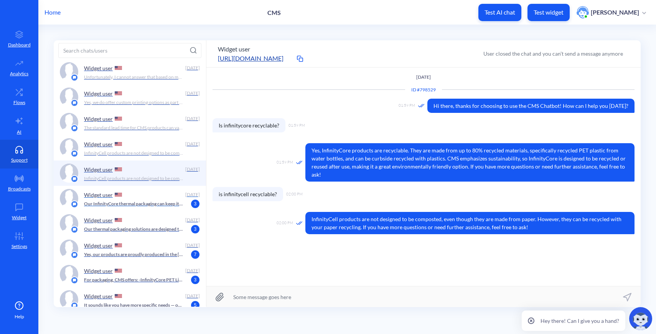
click at [147, 196] on div "Widget user" at bounding box center [133, 195] width 98 height 12
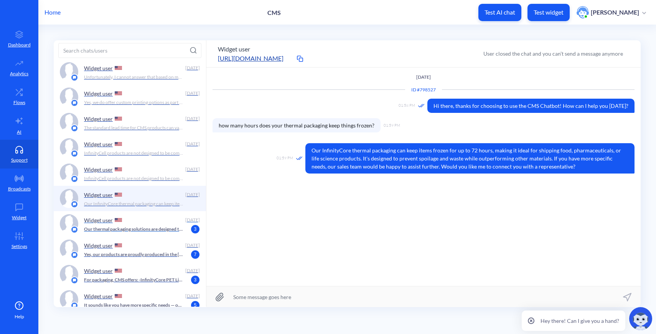
click at [149, 228] on p "Our thermal packaging solutions are designed to maintain temperatures for up to…" at bounding box center [134, 229] width 100 height 7
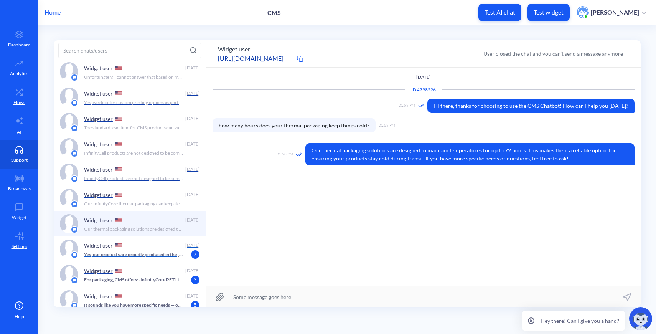
click at [153, 251] on p "Yes, our products are proudly produced in the [GEOGRAPHIC_DATA], specifically a…" at bounding box center [134, 254] width 100 height 7
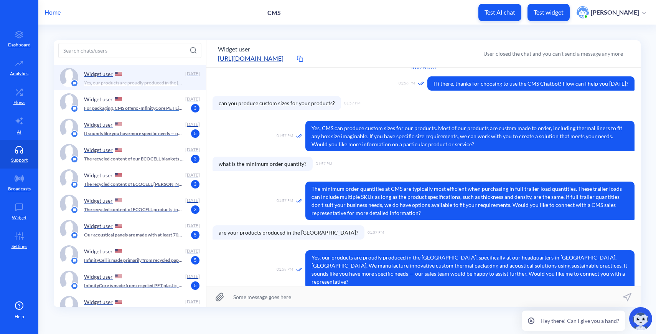
click at [135, 111] on p "For packaging, CMS offers: - InfinityCore PET Liners : These are stocked in 12 …" at bounding box center [134, 108] width 100 height 7
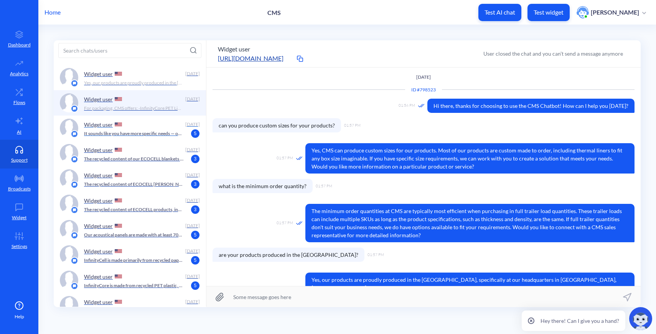
click at [138, 132] on p "It sounds like you have more specific needs — our sales team would be happy to …" at bounding box center [134, 133] width 100 height 7
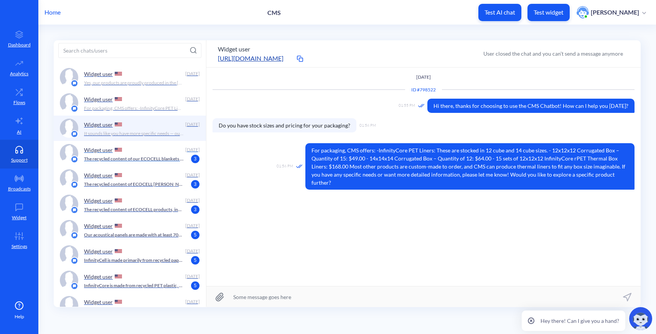
click at [140, 157] on p "The recycled content of our ECOCELL blankets is between 70% and 85%. These blan…" at bounding box center [134, 158] width 100 height 7
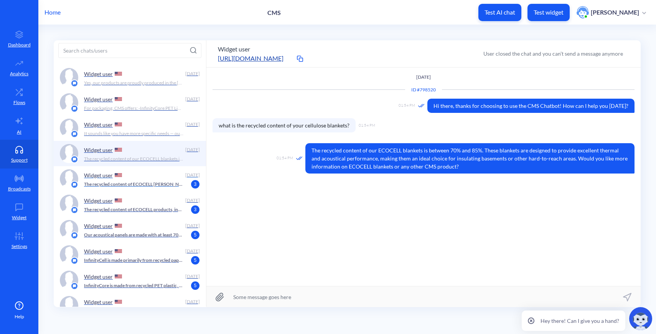
click at [144, 187] on p "The recycled content of ECOCELL [PERSON_NAME] is at least 70%. If you have any …" at bounding box center [134, 184] width 100 height 7
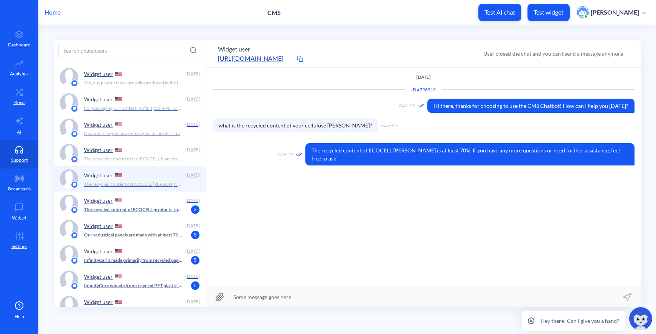
click at [144, 208] on p "The recycled content of ECOCELL products, including [PERSON_NAME] and blankets,…" at bounding box center [134, 209] width 100 height 7
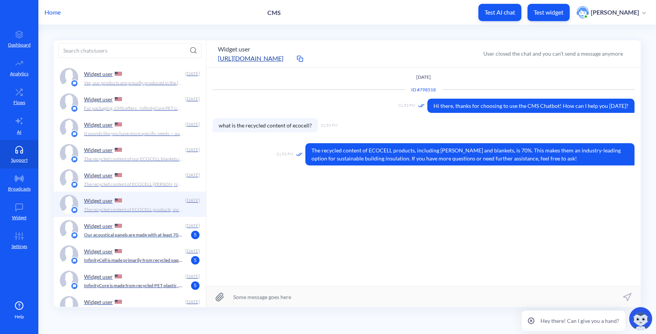
click at [145, 235] on p "Our acoustical panels are made with at least 70% recycled and renewable fibers,…" at bounding box center [134, 234] width 100 height 7
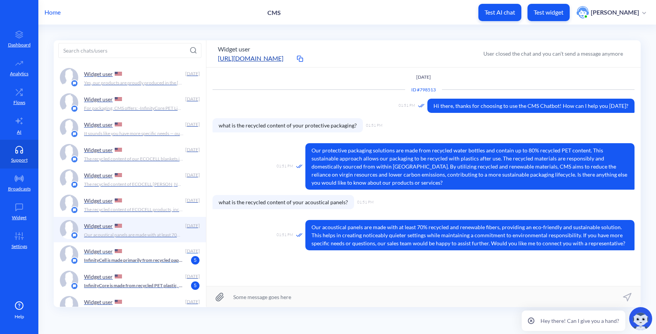
click at [149, 262] on p "InfinityCell is made primarily from recycled paper materials. While it is not d…" at bounding box center [134, 260] width 100 height 7
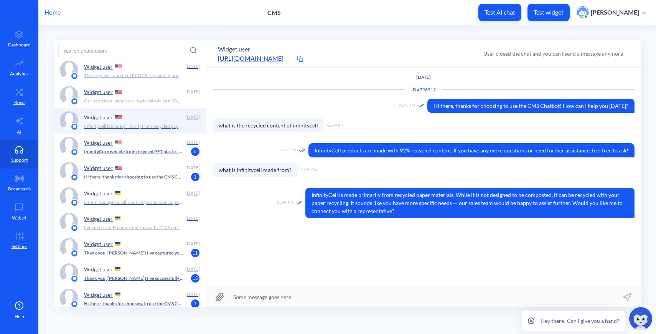
click at [142, 155] on div "Widget user [DATE] InfinityCore is made from recycled PET plastic, specifically…" at bounding box center [142, 146] width 116 height 19
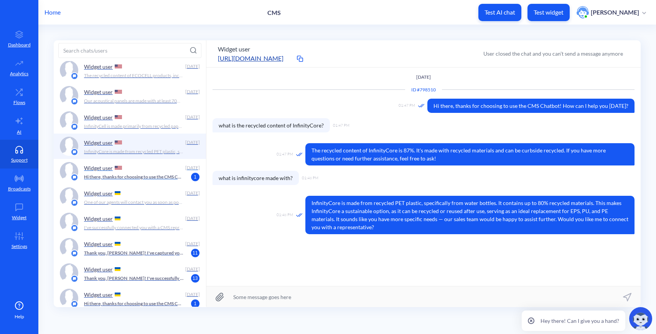
click at [145, 178] on p "Hi there, thanks for choosing to use the CMS Chatbot! How can I help you [DATE]?" at bounding box center [134, 176] width 100 height 7
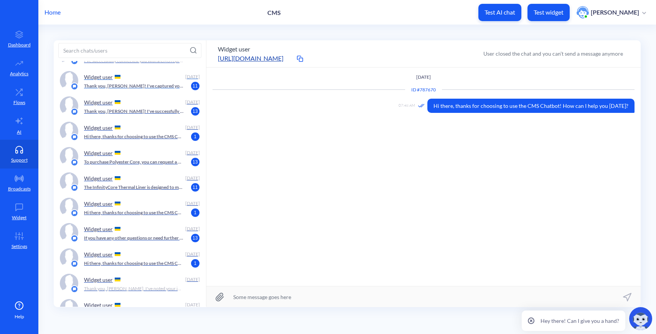
click at [159, 82] on p "Thank you, [PERSON_NAME]! I've captured your details and interest in sound insu…" at bounding box center [134, 85] width 100 height 7
click at [157, 110] on p "Thank you, [PERSON_NAME]! I've successfully recorded your interest in Acoustica…" at bounding box center [134, 111] width 100 height 7
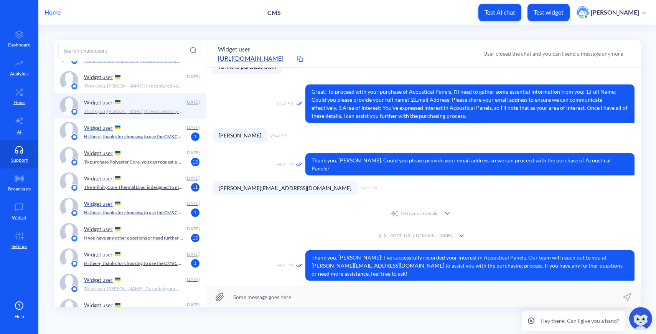
click at [156, 143] on div "Widget user [DATE] Hi there, thanks for choosing to use the CMS Chatbot! How ca…" at bounding box center [130, 131] width 152 height 25
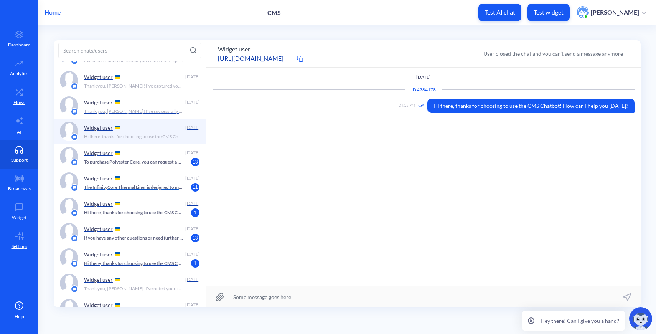
click at [155, 173] on div "Widget user" at bounding box center [133, 178] width 98 height 12
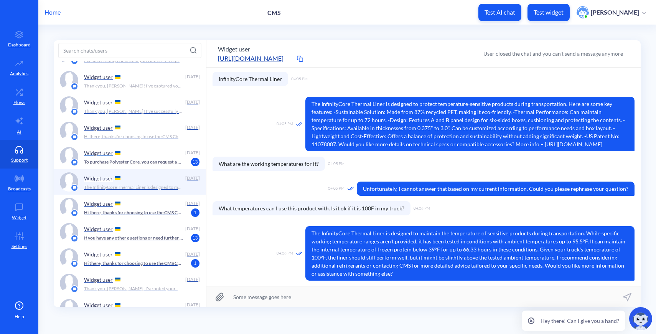
click at [145, 162] on p "To purchase Polyester Core, you can request a quote directly from CMS by visiti…" at bounding box center [134, 161] width 100 height 7
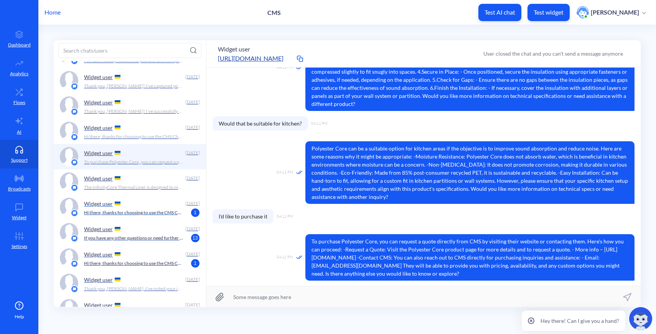
click at [154, 215] on p "Hi there, thanks for choosing to use the CMS Chatbot! How can I help you [DATE]?" at bounding box center [134, 212] width 100 height 7
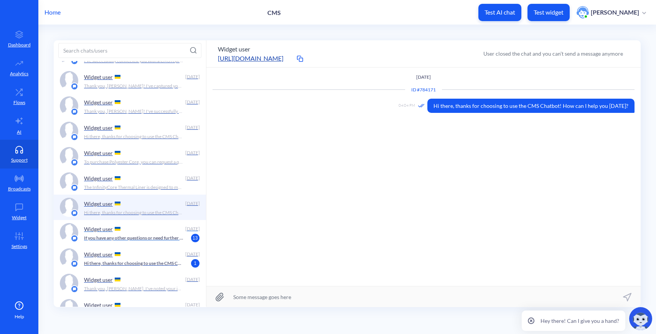
click at [151, 240] on p "If you have any other questions or need further assistance, feel free to ask!" at bounding box center [134, 237] width 100 height 7
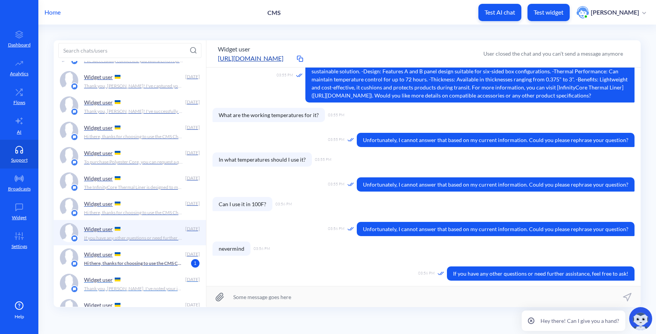
click at [152, 270] on div "Widget user [DATE] Thank you, [PERSON_NAME]. I've noted your interest in ECOCEL…" at bounding box center [130, 282] width 152 height 25
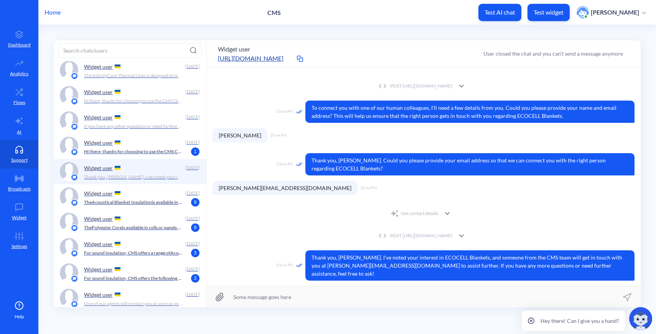
click at [152, 144] on div "Widget user" at bounding box center [133, 143] width 98 height 12
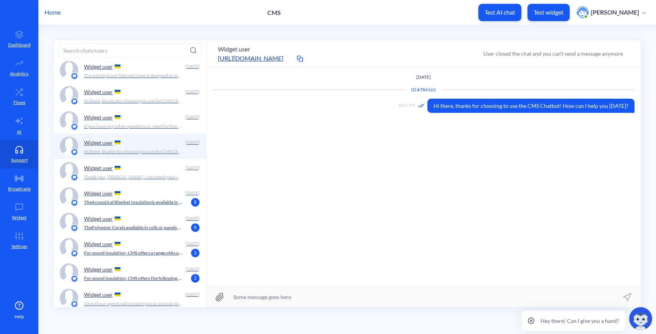
click at [150, 204] on p "The Acoustical Blanket Insulation is available in rolls or sheets with a width …" at bounding box center [134, 202] width 100 height 7
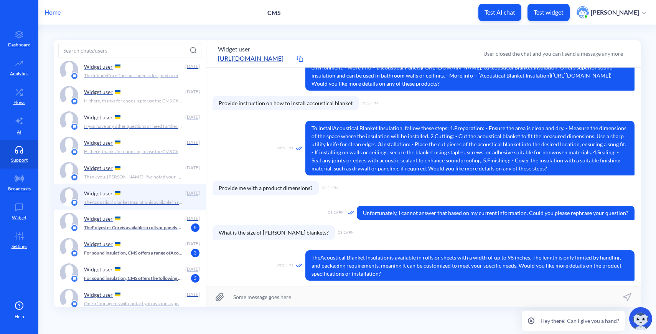
click at [151, 236] on div "Widget user [DATE] For sound insulation, CMS offers a range of Acoustical Insul…" at bounding box center [130, 247] width 152 height 25
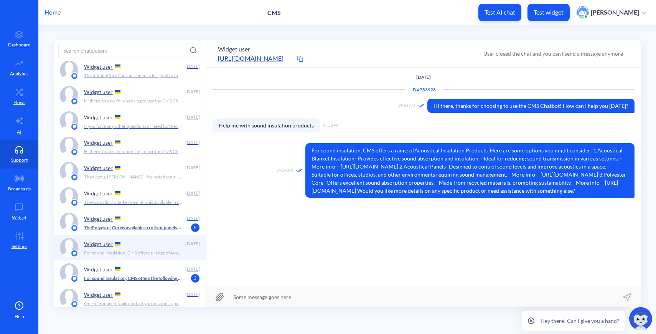
click at [147, 218] on div "Widget user" at bounding box center [133, 219] width 98 height 12
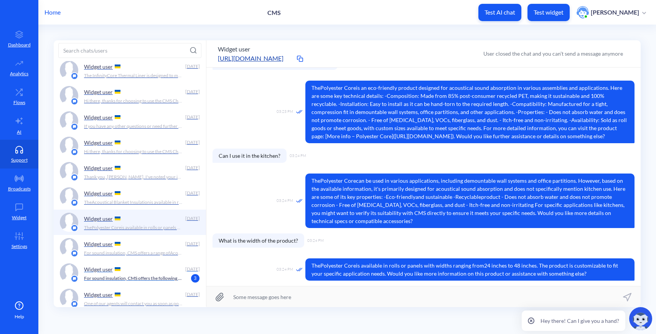
click at [150, 270] on div "Widget user" at bounding box center [133, 269] width 98 height 12
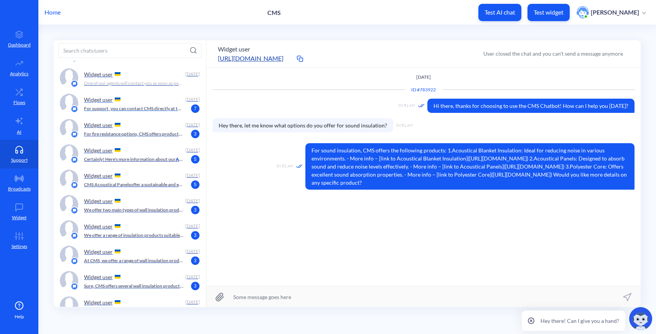
click at [134, 112] on div "Widget user [DATE] For support, you can contact CMS directly at the following e…" at bounding box center [142, 103] width 116 height 19
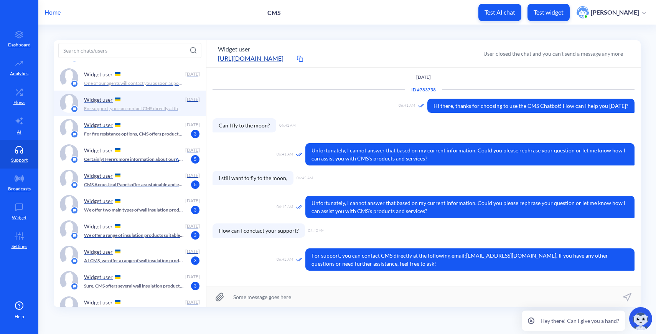
click at [135, 127] on div "Widget user" at bounding box center [133, 125] width 98 height 12
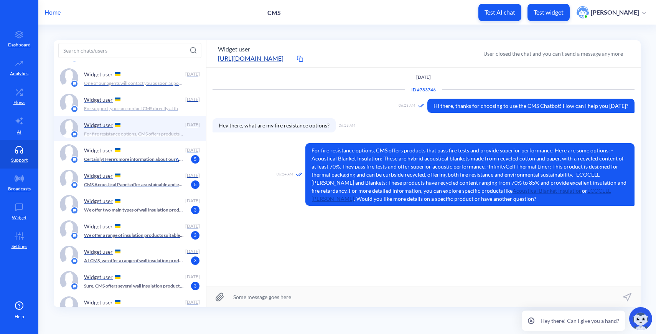
click at [135, 152] on div "Widget user" at bounding box center [133, 150] width 98 height 12
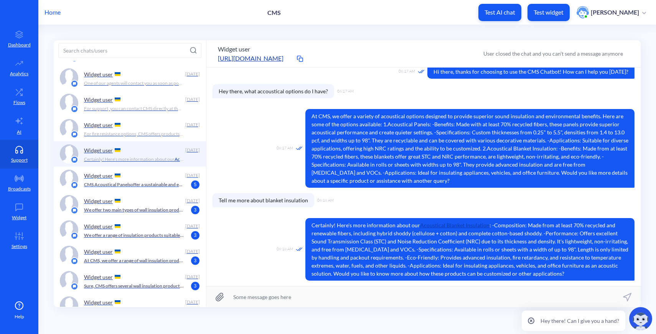
click at [136, 183] on p "CMS Acoustical Panels offer a sustainable and effective solution for enhancing …" at bounding box center [134, 184] width 100 height 7
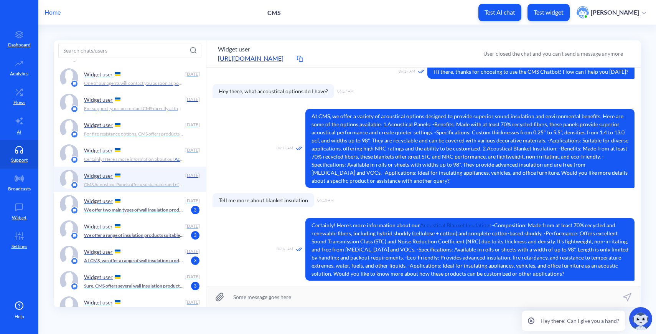
click at [137, 214] on div "Widget user [DATE] We offer two main types of wall insulation products: 1. [ EC…" at bounding box center [142, 204] width 116 height 19
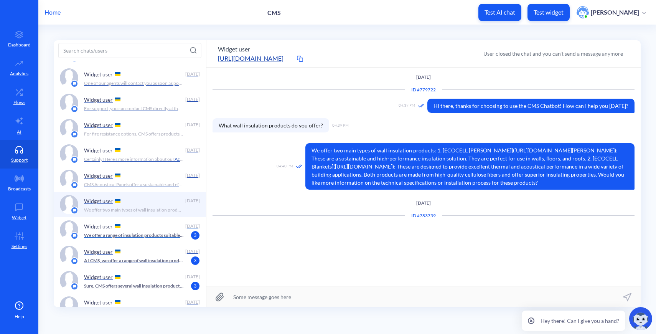
click at [140, 238] on p "We offer a range of insulation products suitable for walls. Here are some that …" at bounding box center [134, 235] width 100 height 7
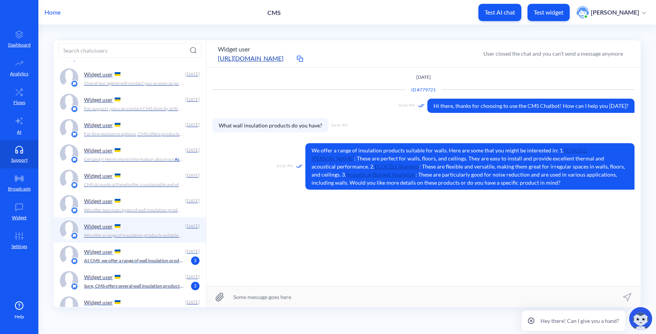
click at [141, 259] on p "At CMS, we offer a range of wall insulation products. They include: 1. ECOCELL …" at bounding box center [134, 260] width 100 height 7
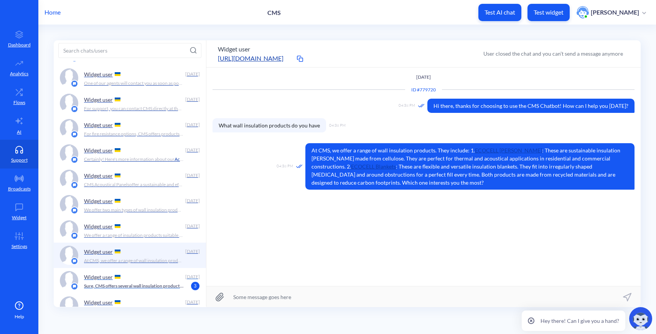
click at [143, 289] on div "Widget user [DATE] Sure, CMS offers several wall insulation products. Here are …" at bounding box center [142, 280] width 116 height 19
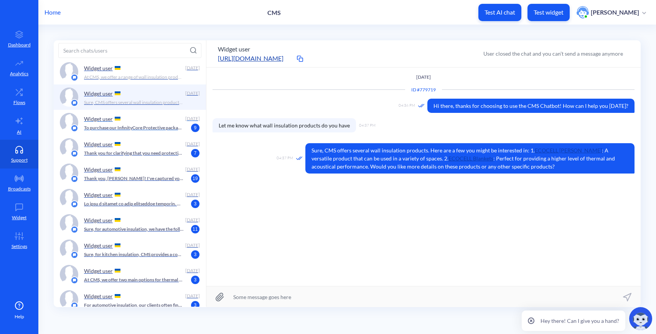
click at [131, 124] on div "Widget user" at bounding box center [133, 119] width 98 height 12
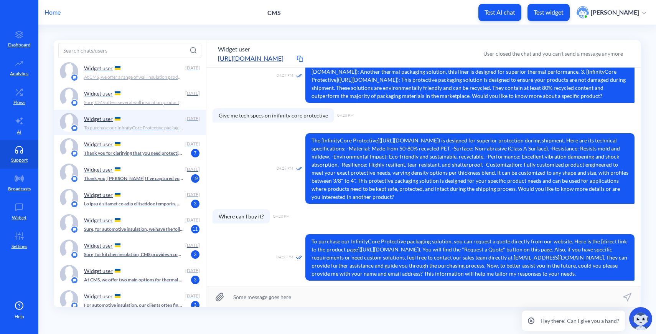
click at [132, 141] on div "Widget user" at bounding box center [133, 144] width 98 height 12
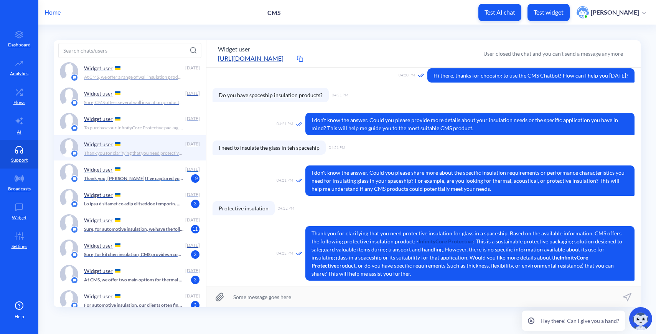
click at [136, 180] on p "Thank you, [PERSON_NAME]! I've captured your interest in recycling ECOCELL Blan…" at bounding box center [134, 178] width 100 height 7
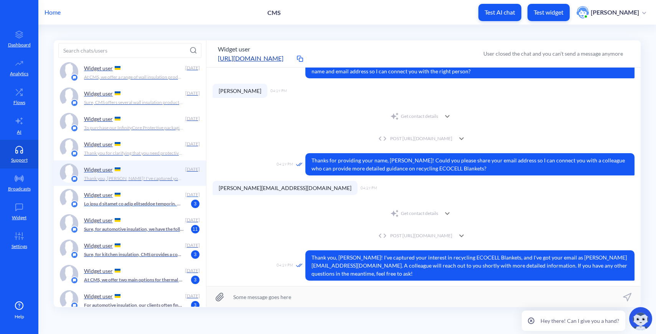
click at [139, 209] on div "Widget user [DATE] 3" at bounding box center [130, 198] width 152 height 25
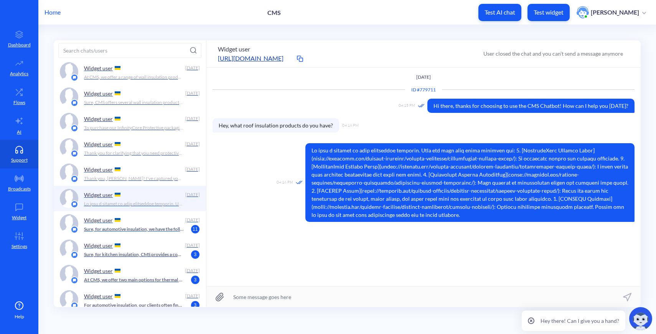
click at [141, 234] on div "Widget user [DATE] Sure, for automotive insulation, we have the following optio…" at bounding box center [130, 223] width 152 height 25
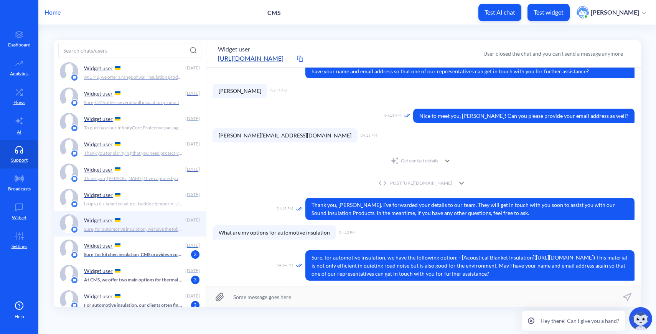
click at [141, 258] on div "Widget user [DATE] Sure, for kitchen insulation, CMS provides a couple of great…" at bounding box center [142, 248] width 116 height 19
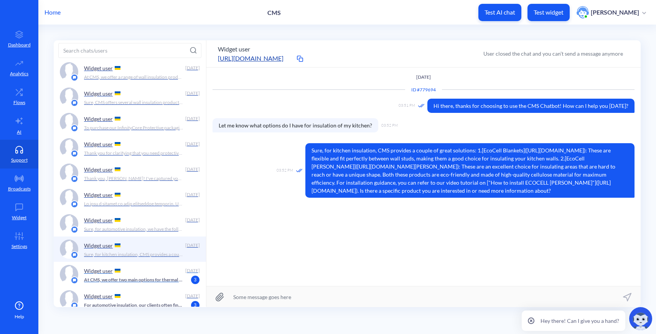
click at [147, 284] on div "Widget user [DATE] At CMS, we offer two main options for thermal packaging: 1. …" at bounding box center [142, 274] width 116 height 19
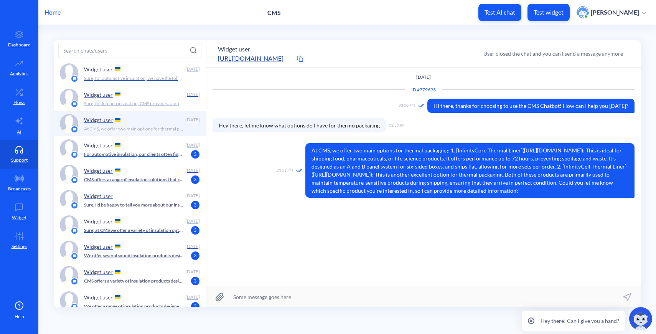
click at [140, 153] on p "For automotive insulation, our clients often find our [Acoustical Blanket Insul…" at bounding box center [134, 154] width 100 height 7
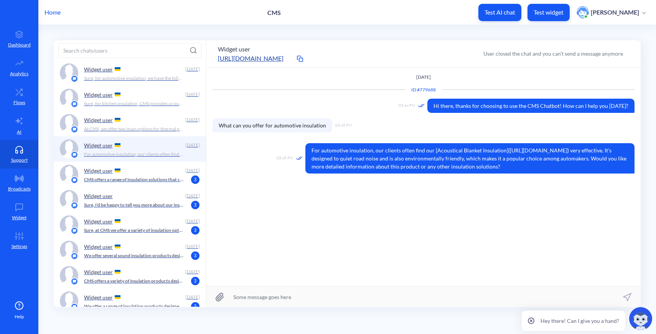
click at [143, 173] on div "Widget user" at bounding box center [133, 171] width 98 height 12
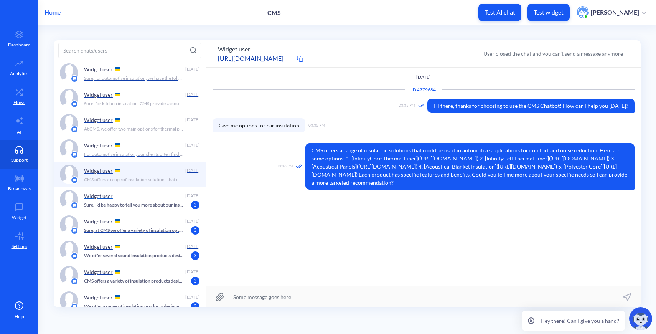
click at [144, 200] on div "Widget user" at bounding box center [133, 196] width 98 height 12
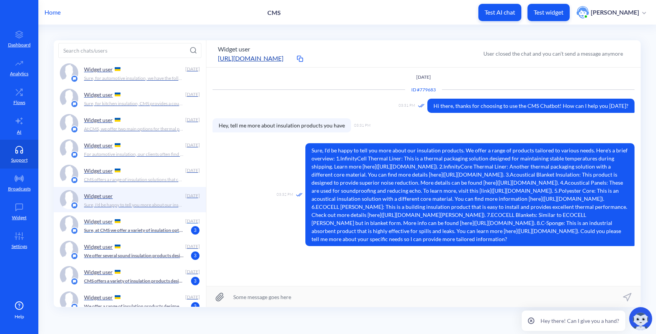
click at [149, 231] on p "Sure, at CMS we offer a variety of insulation options. Here are a few you might…" at bounding box center [134, 230] width 100 height 7
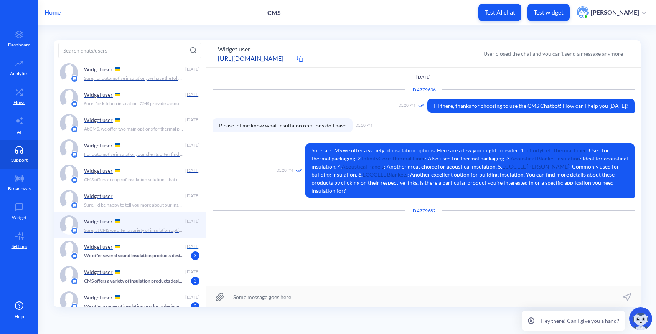
click at [150, 256] on p "We offer several sound insulation products designed to reduce noise and enhance…" at bounding box center [134, 255] width 100 height 7
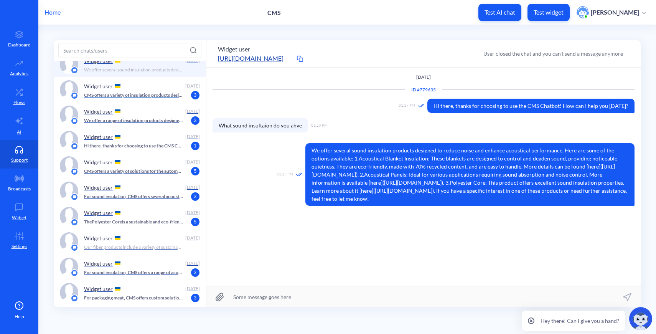
click at [143, 97] on p "CMS offers a variety of insulation products designed to meet different needs. H…" at bounding box center [134, 95] width 100 height 7
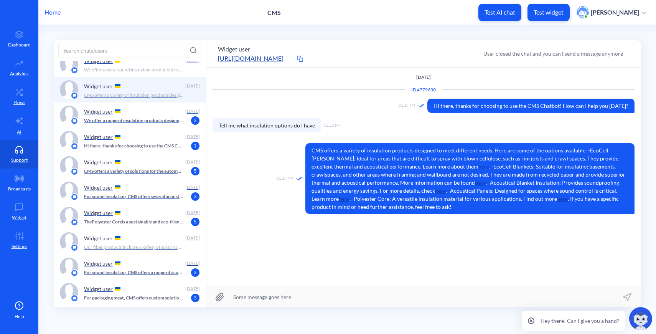
click at [148, 122] on p "We offer a range of insulation products designed for various applications. Here…" at bounding box center [134, 120] width 100 height 7
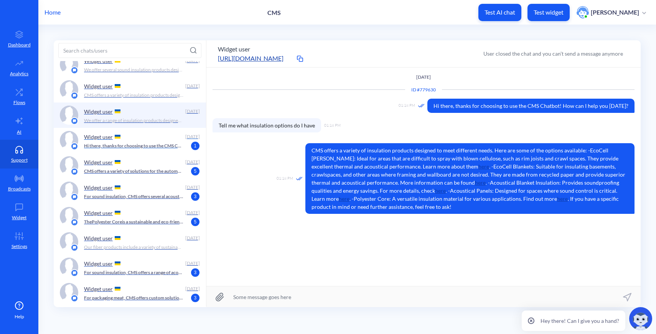
click at [150, 145] on p "Hi there, thanks for choosing to use the CMS Chatbot! How can I help you [DATE]?" at bounding box center [134, 145] width 100 height 7
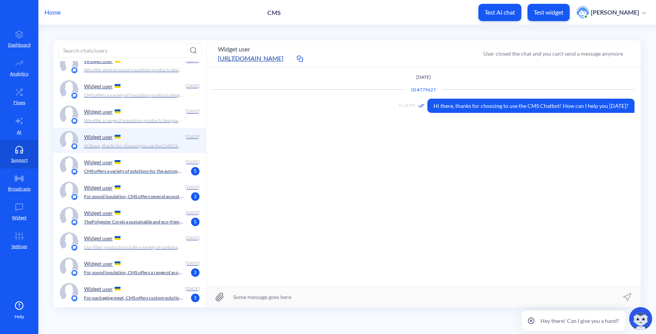
click at [153, 173] on p "CMS offers a variety of solutions for the automotive industry, focusing on sust…" at bounding box center [134, 171] width 100 height 7
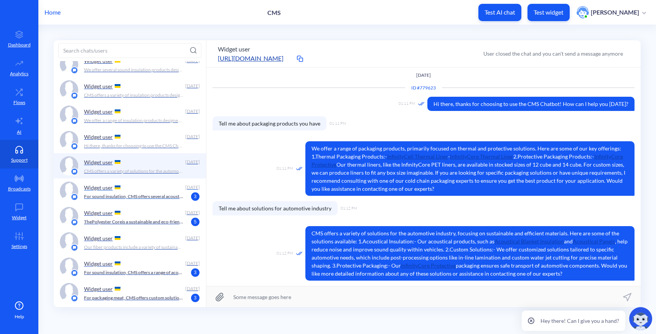
click at [153, 200] on div "Widget user [DATE] For sound insulation, CMS offers several acoustical insulati…" at bounding box center [142, 190] width 116 height 19
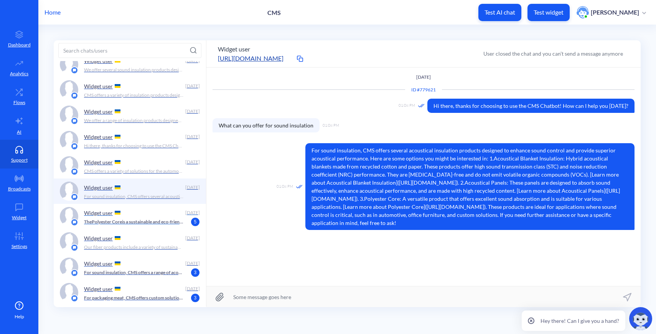
click at [153, 224] on p "The Polyester Core is a sustainable and eco-friendly product designed to provid…" at bounding box center [134, 221] width 100 height 7
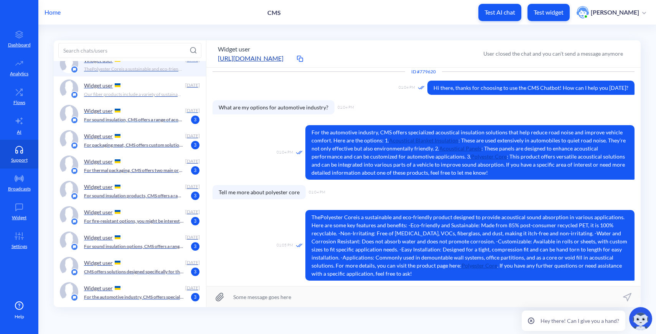
click at [144, 116] on p "For sound insulation, CMS offers a range of acoustical products designed to pro…" at bounding box center [134, 119] width 100 height 7
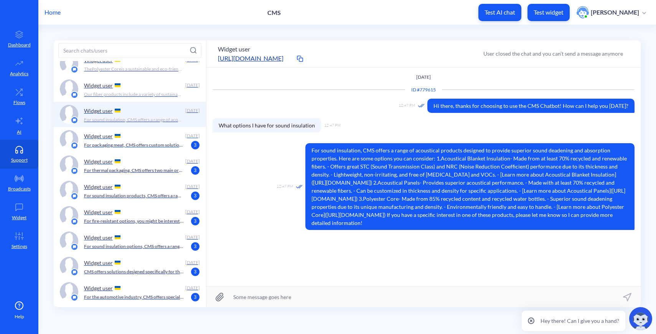
click at [146, 148] on p "For packaging meat, CMS offers custom solutions tailored to your specific needs…" at bounding box center [134, 145] width 100 height 7
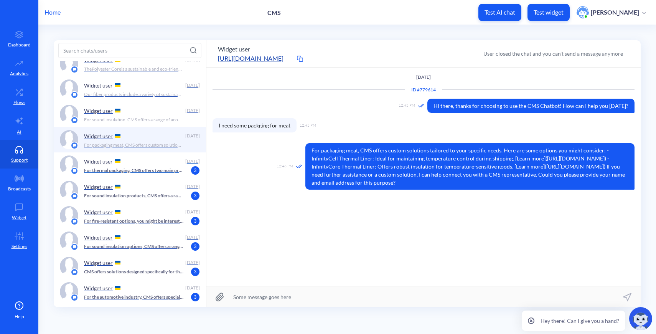
click at [148, 176] on div "Widget user [DATE] For thermal packaging, CMS offers two main products: 1. [Inf…" at bounding box center [130, 164] width 152 height 25
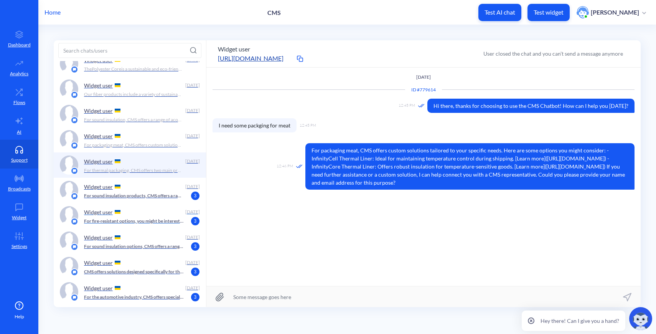
click at [151, 207] on div "Widget user" at bounding box center [133, 212] width 98 height 12
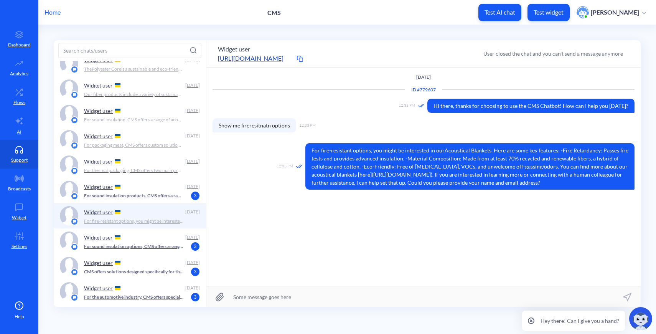
click at [148, 191] on div "Widget user" at bounding box center [133, 187] width 98 height 12
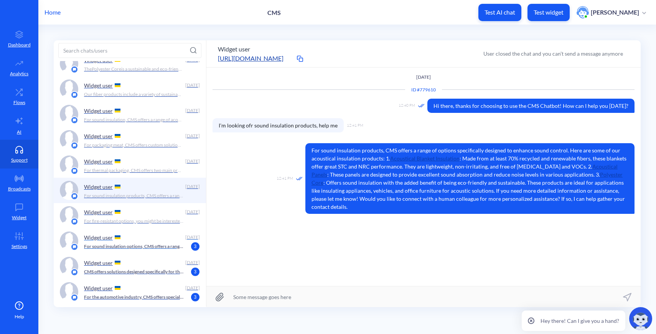
click at [151, 245] on p "For sound insulation options, CMS offers a range of acoustical insulation produ…" at bounding box center [134, 246] width 100 height 7
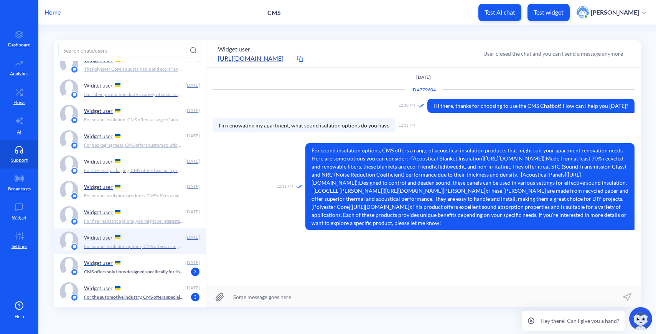
click at [153, 270] on p "CMS offers solutions designed specifically for the automotive industry, focusin…" at bounding box center [134, 271] width 100 height 7
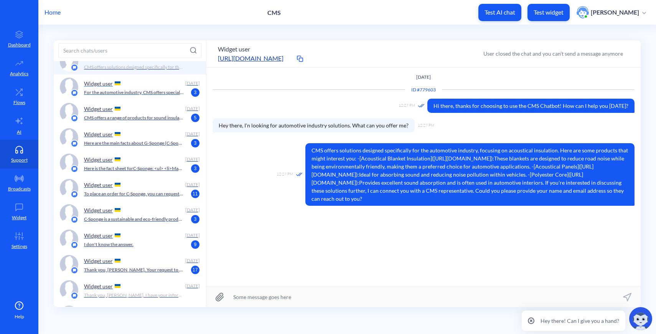
click at [144, 96] on div "Widget user [DATE] For the automotive industry, CMS offers specialized products…" at bounding box center [142, 86] width 116 height 19
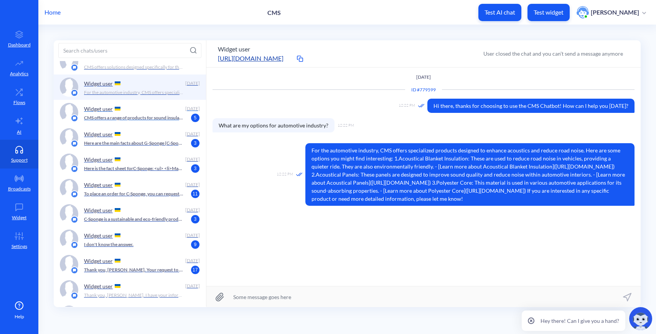
click at [148, 112] on div "Widget user" at bounding box center [133, 109] width 98 height 12
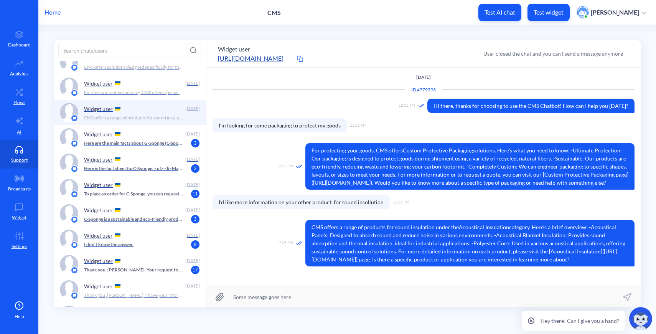
click at [152, 140] on p "Here are the main facts about G-Sponge (C-Sponge): - Composition: Made from at …" at bounding box center [134, 143] width 100 height 7
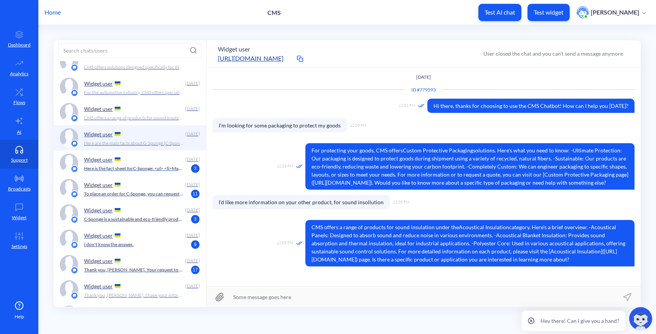
click at [153, 171] on p "Here is the fact sheet for C-Sponge : <ul> <li> Material: Made from at least 70…" at bounding box center [134, 168] width 100 height 7
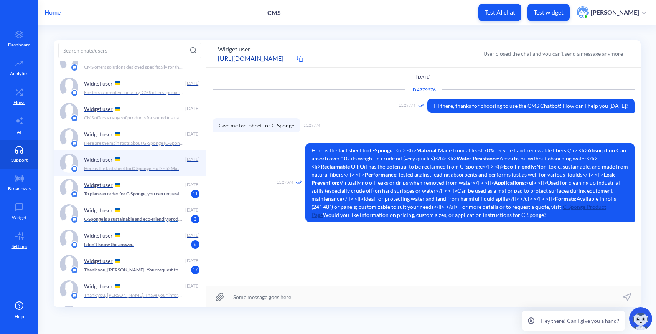
click at [154, 201] on div "Widget user [DATE] C-Sponge is a sustainable and eco-friendly product designed …" at bounding box center [130, 213] width 152 height 25
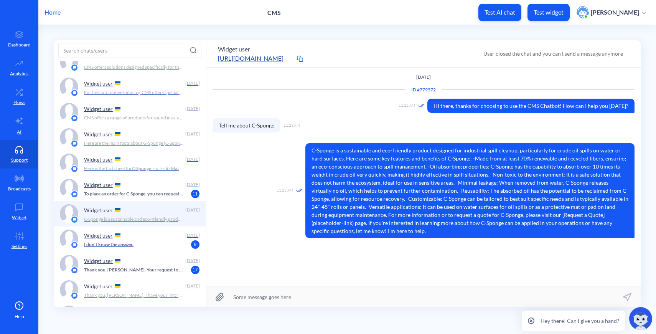
click at [150, 182] on div "Widget user" at bounding box center [133, 185] width 98 height 12
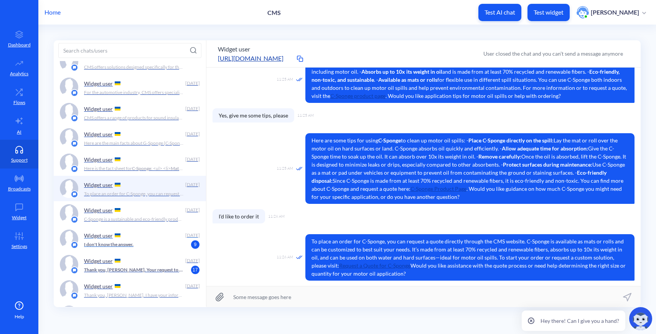
click at [153, 241] on div "Widget user [DATE] I don't know the answer. 9" at bounding box center [142, 238] width 116 height 19
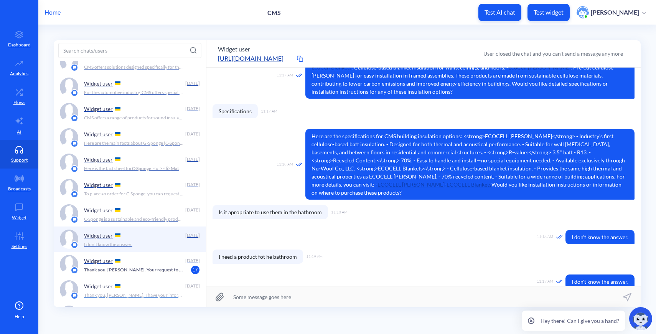
click at [153, 280] on div "Widget user" at bounding box center [133, 286] width 98 height 12
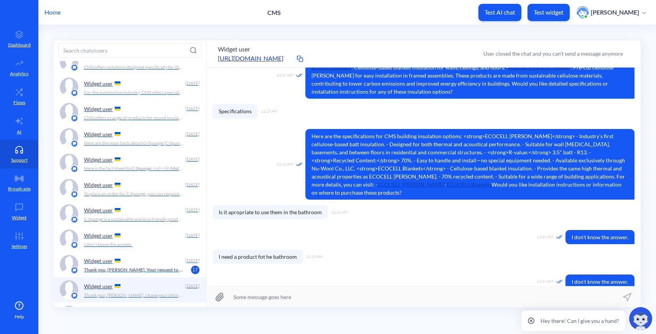
click at [147, 263] on div "Widget user" at bounding box center [133, 261] width 98 height 12
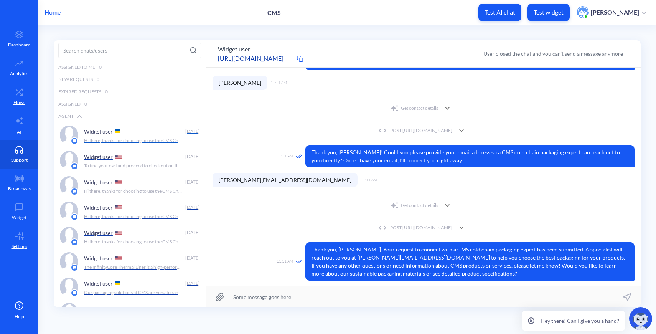
click at [100, 141] on p "Hi there, thanks for choosing to use the CMS Chatbot! How can I help you [DATE]?" at bounding box center [134, 140] width 100 height 7
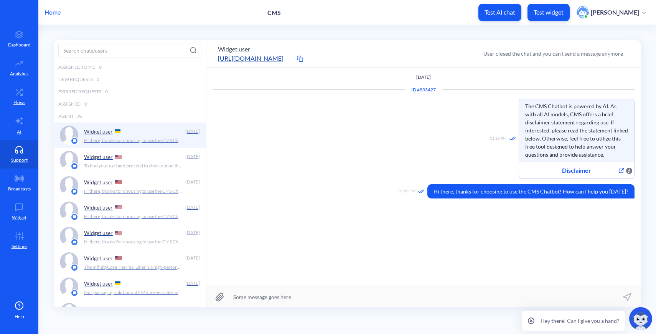
click at [52, 15] on p "Home" at bounding box center [53, 12] width 16 height 9
